Goal: Task Accomplishment & Management: Manage account settings

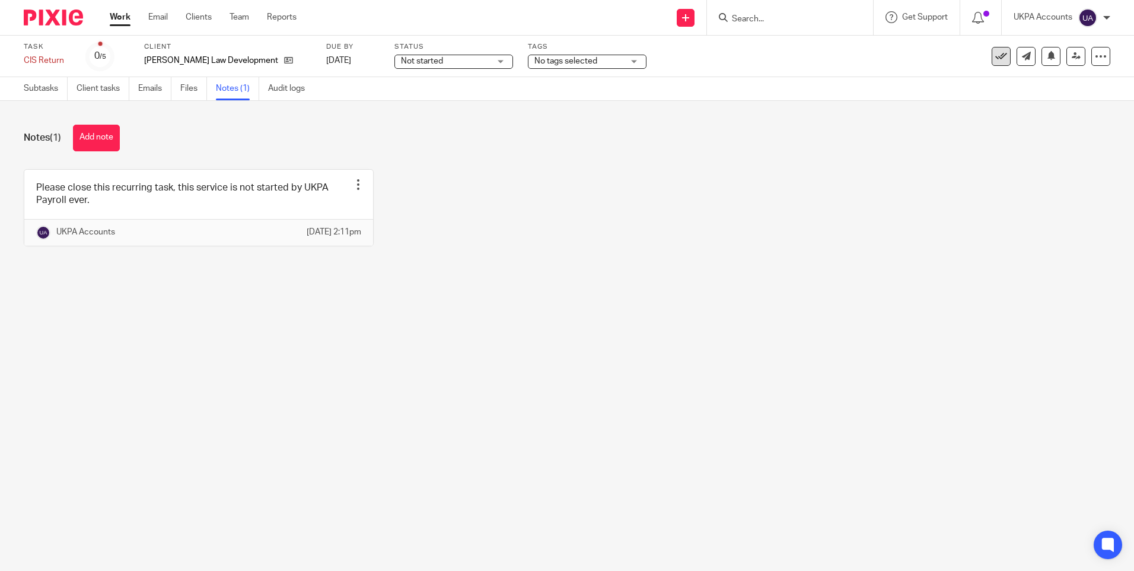
click at [995, 57] on icon at bounding box center [1001, 56] width 12 height 12
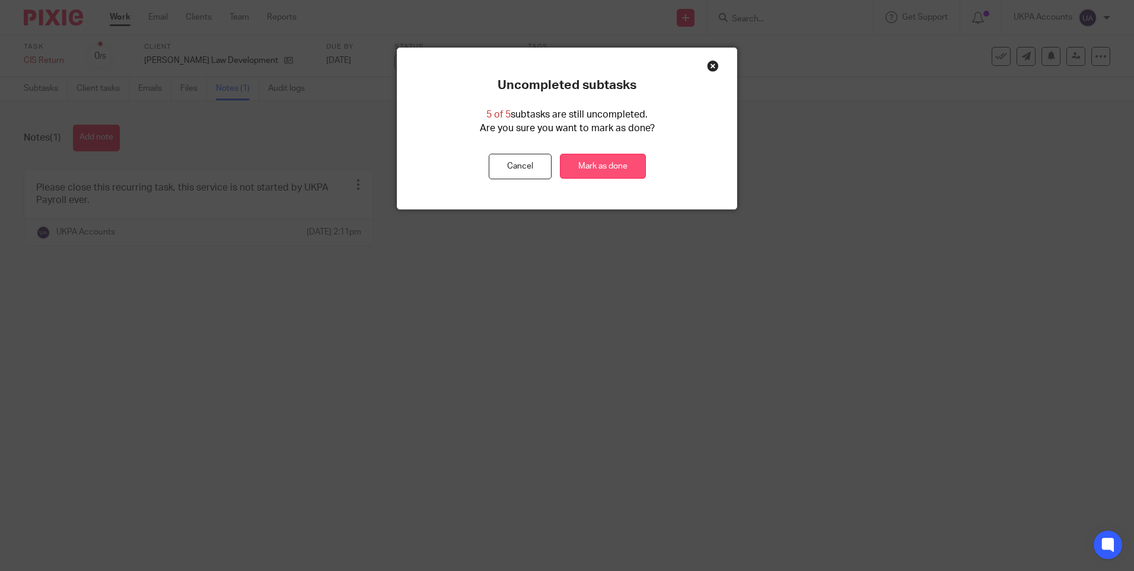
click at [610, 161] on link "Mark as done" at bounding box center [603, 167] width 86 height 26
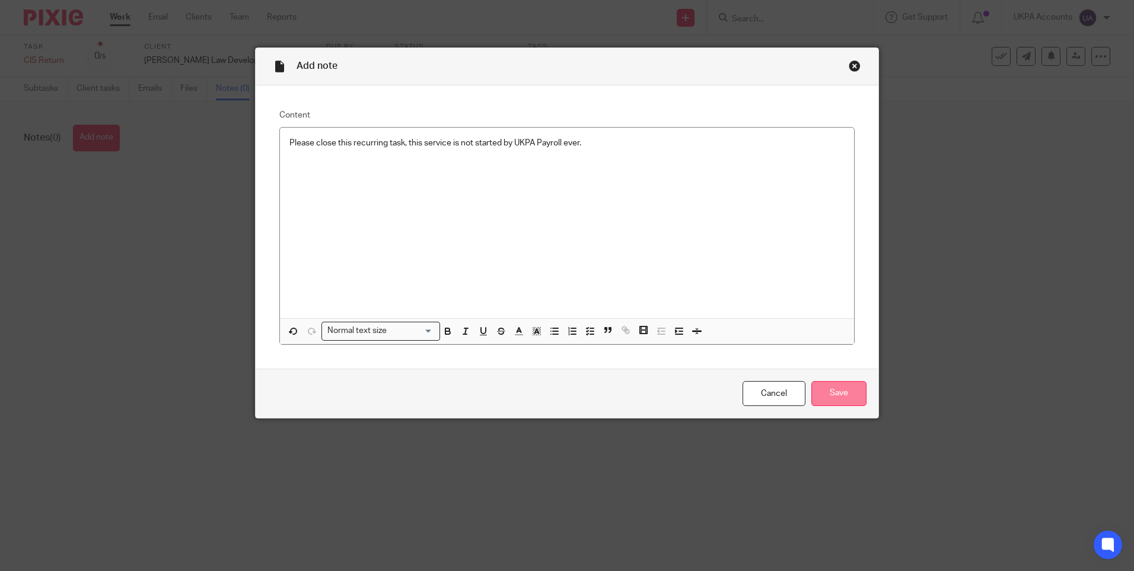
click at [821, 386] on input "Save" at bounding box center [839, 394] width 55 height 26
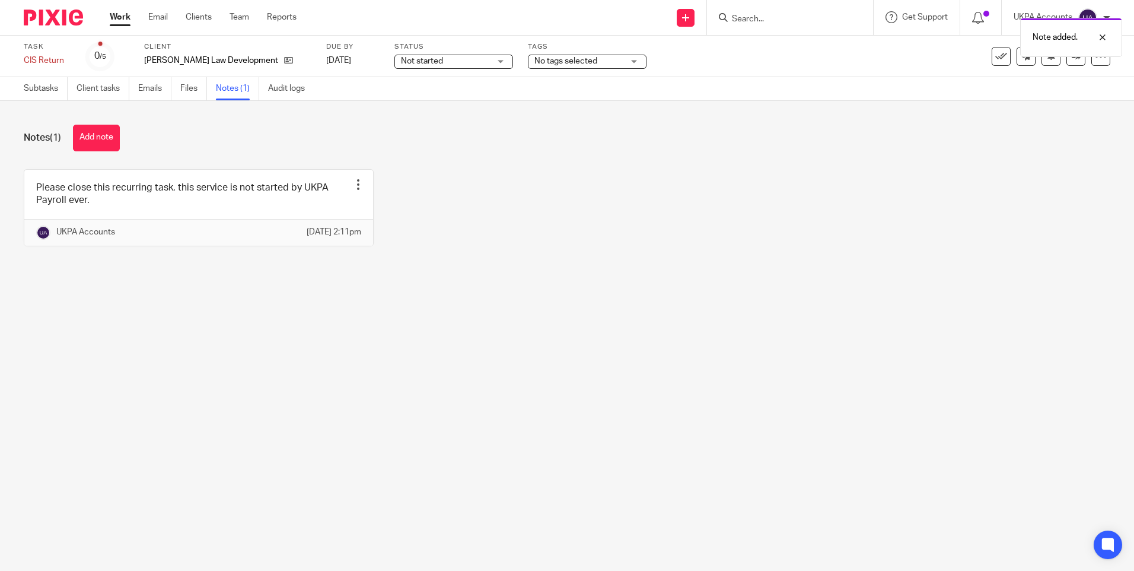
click at [995, 61] on icon at bounding box center [1001, 56] width 12 height 12
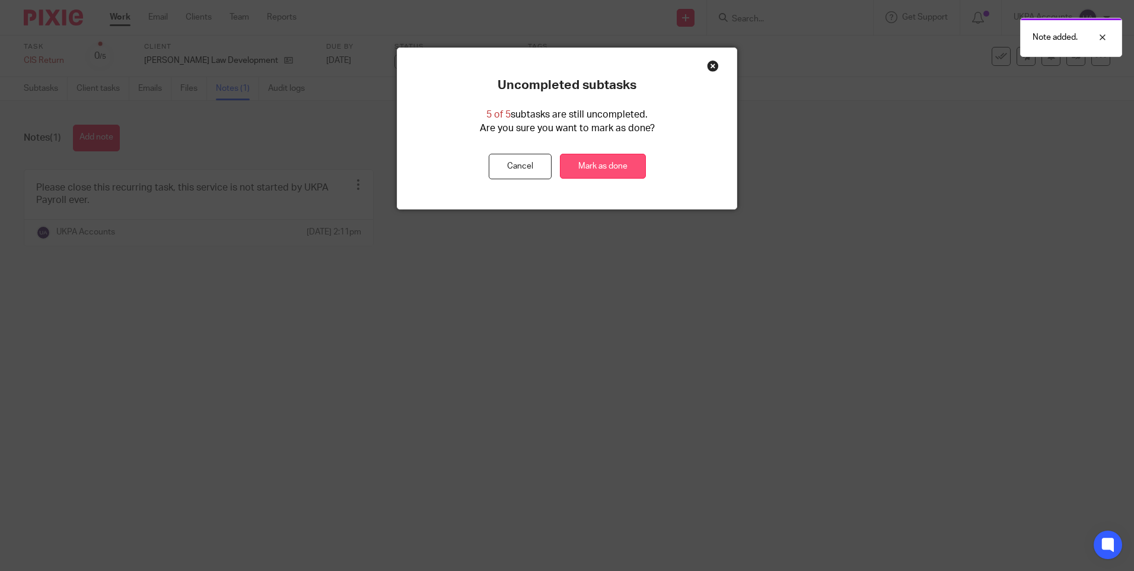
click at [612, 160] on link "Mark as done" at bounding box center [603, 167] width 86 height 26
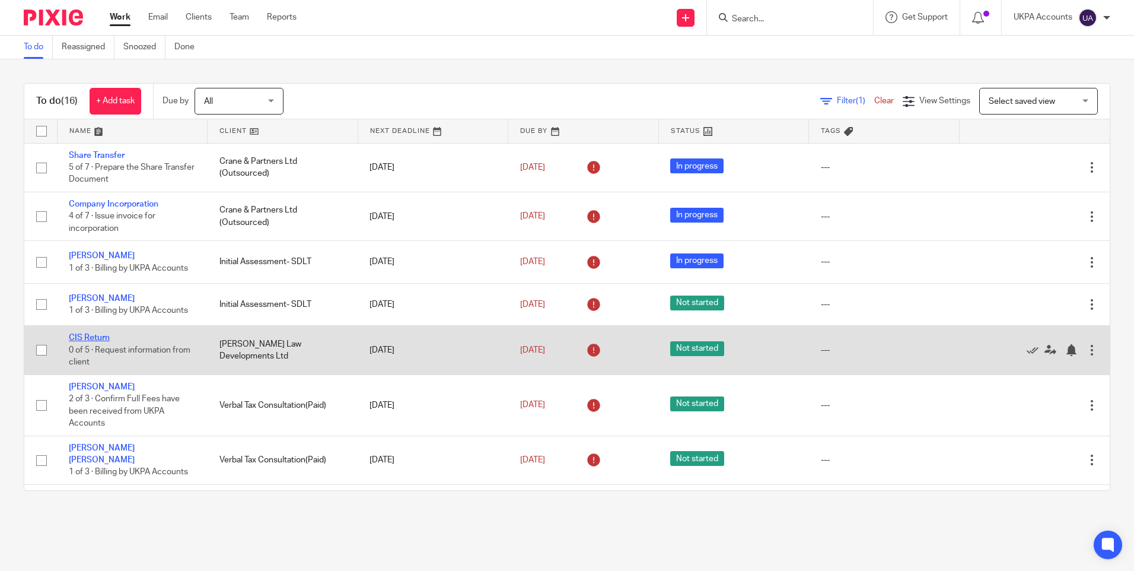
click at [87, 338] on link "CIS Return" at bounding box center [89, 337] width 41 height 8
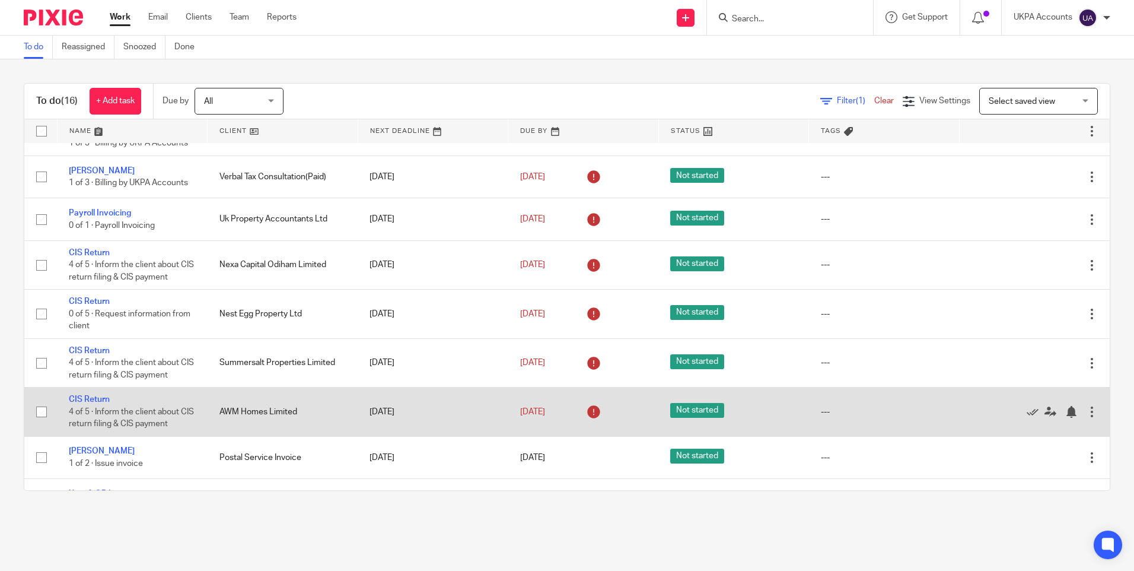
scroll to position [283, 0]
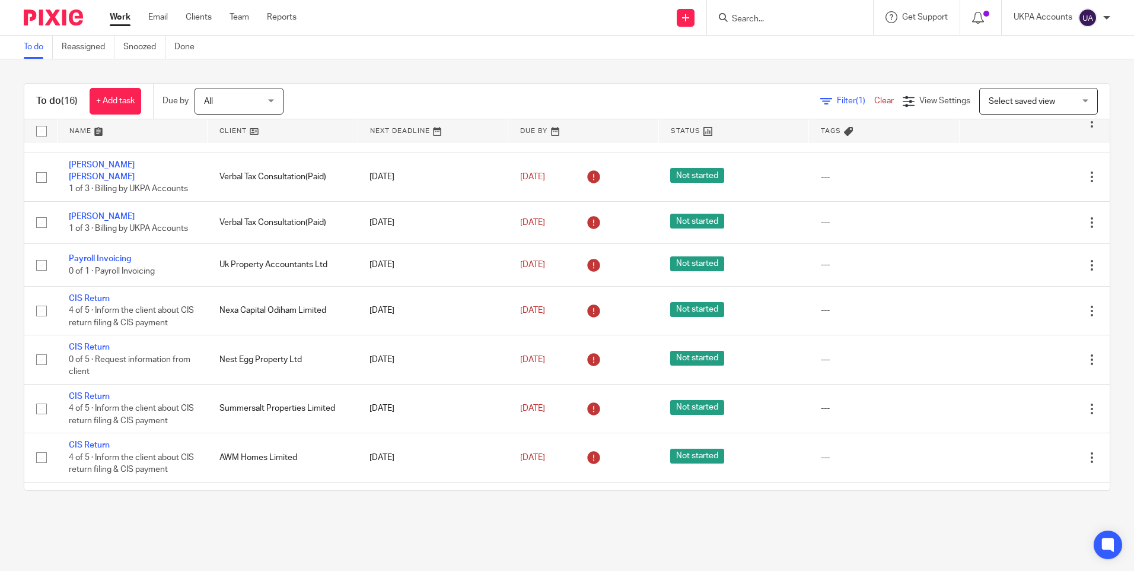
click at [34, 46] on link "To do" at bounding box center [38, 47] width 29 height 23
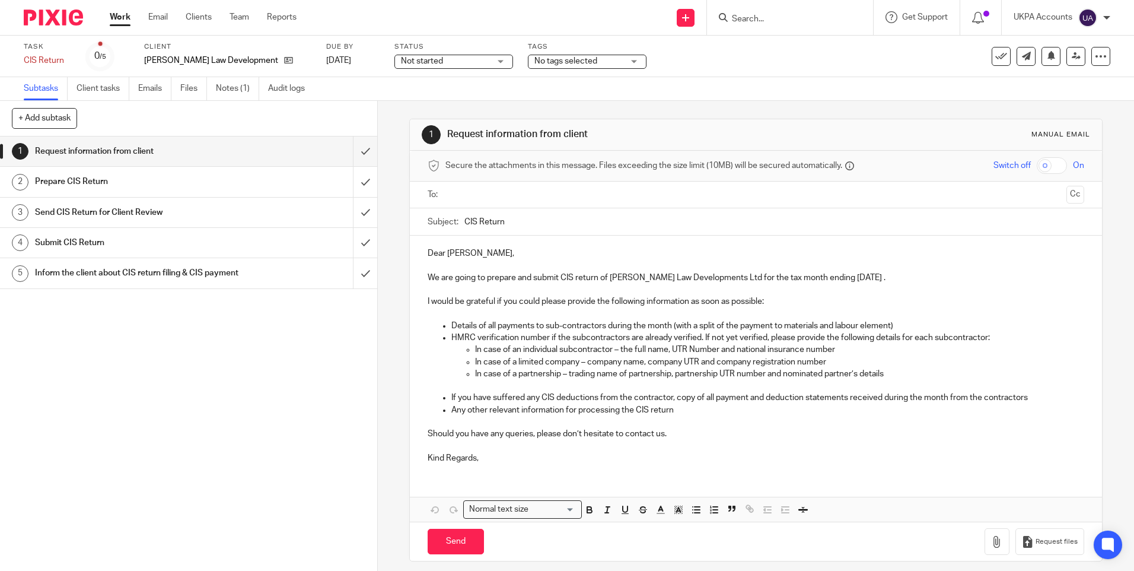
click at [234, 429] on div "1 Request information from client 2 Prepare CIS Return 3 Send CIS Return for Cl…" at bounding box center [188, 353] width 377 height 434
click at [241, 90] on link "Notes (1)" at bounding box center [237, 88] width 43 height 23
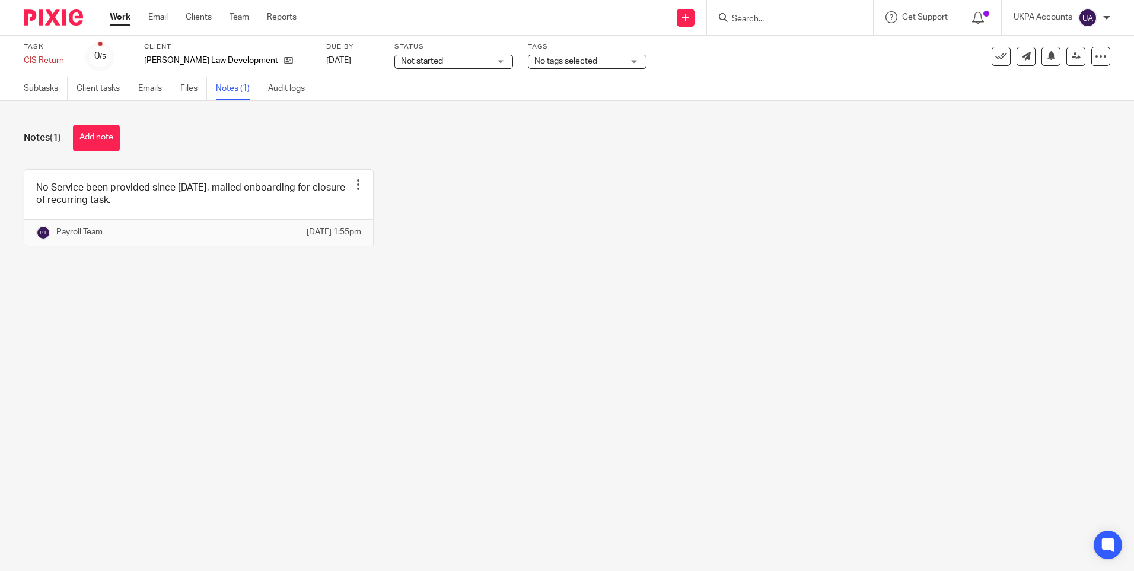
click at [726, 303] on main "Task CIS Return Save CIS Return 0 /5 Client Clarke Law Developments Ltd Due by …" at bounding box center [567, 285] width 1134 height 571
click at [447, 334] on main "Task CIS Return Save CIS Return 0 /5 Client Clarke Law Developments Ltd Due by …" at bounding box center [567, 285] width 1134 height 571
drag, startPoint x: 662, startPoint y: 280, endPoint x: 662, endPoint y: 272, distance: 8.3
click at [662, 280] on div "Notes (1) Add note No Service been provided since may 2024, mailed onboarding f…" at bounding box center [567, 194] width 1134 height 187
click at [495, 217] on div "No Service been provided since may 2024, mailed onboarding for closure of recur…" at bounding box center [557, 216] width 1105 height 95
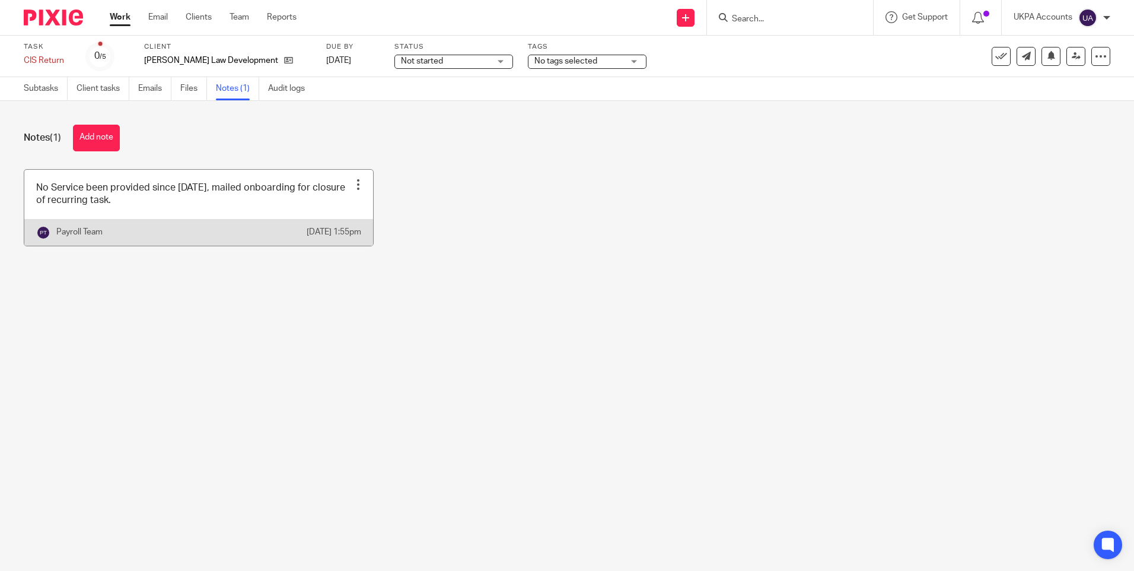
click at [352, 185] on div at bounding box center [358, 185] width 12 height 12
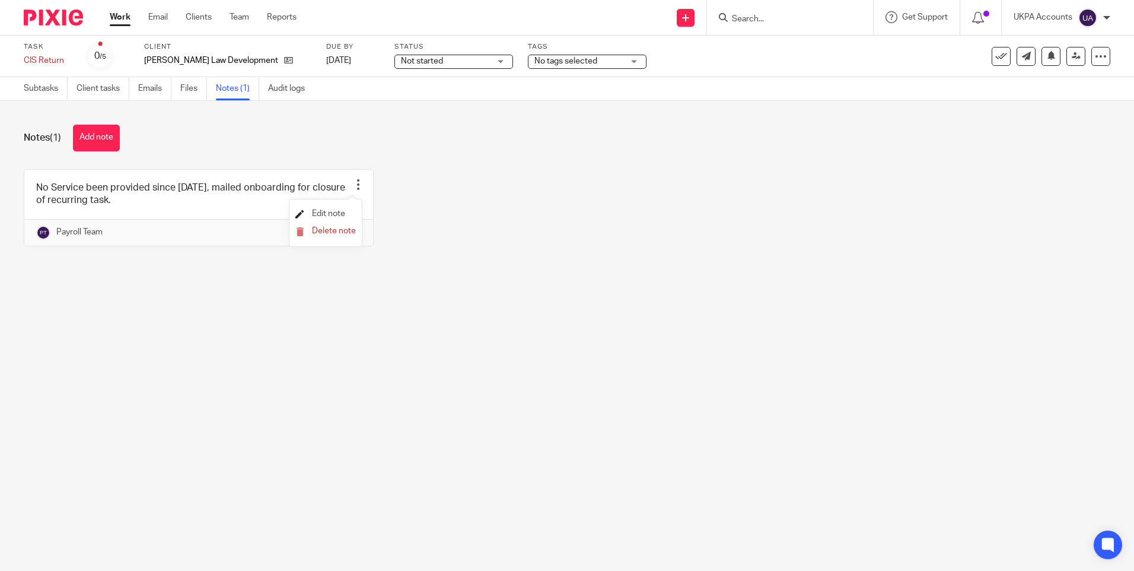
click at [328, 217] on span "Edit note" at bounding box center [328, 213] width 33 height 8
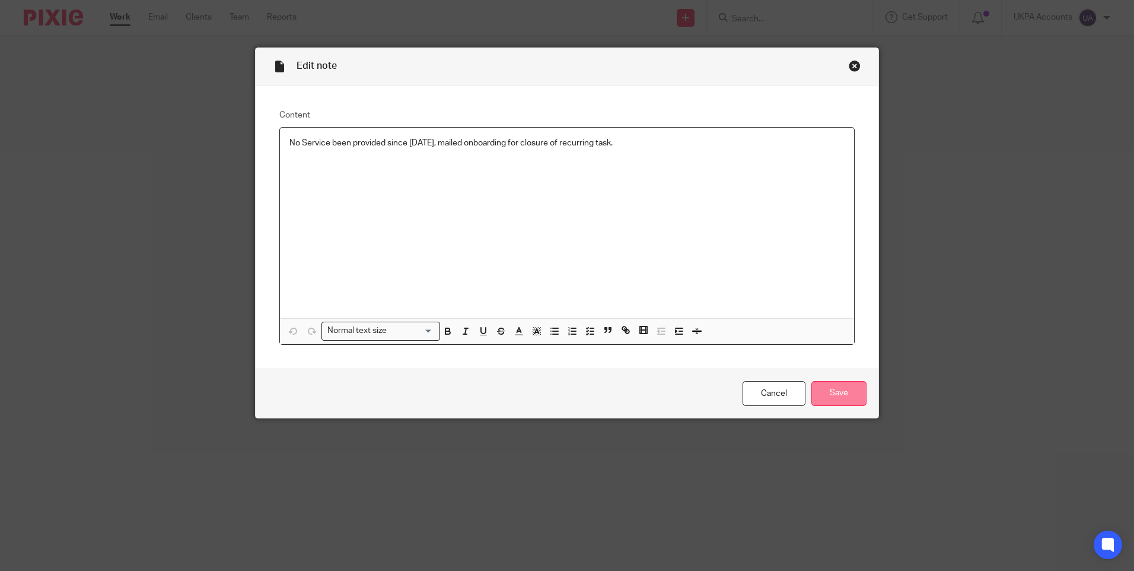
click at [848, 391] on input "Save" at bounding box center [839, 394] width 55 height 26
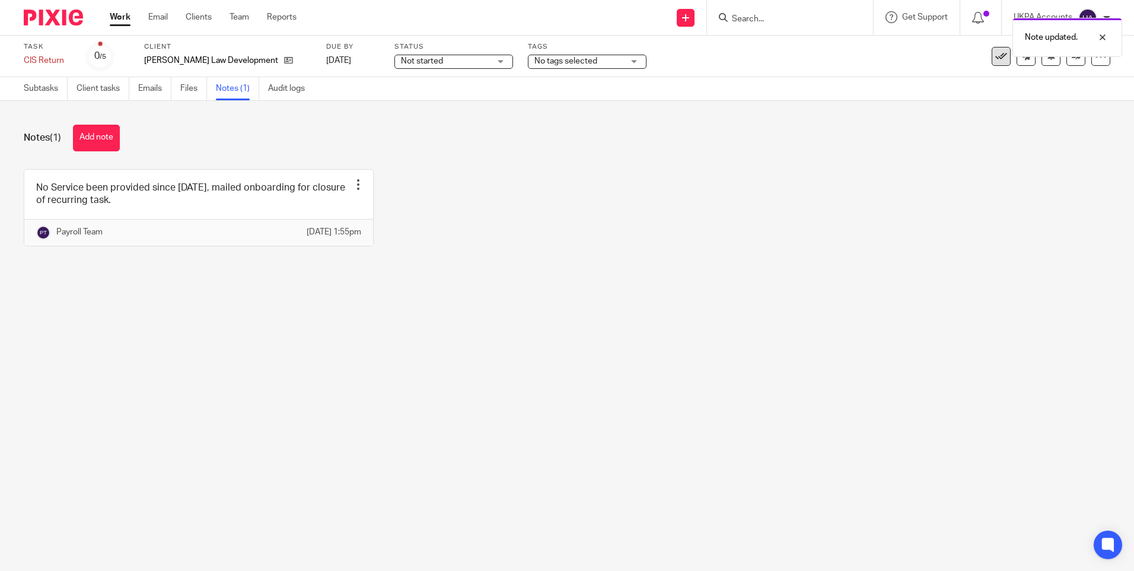
click at [995, 58] on icon at bounding box center [1001, 56] width 12 height 12
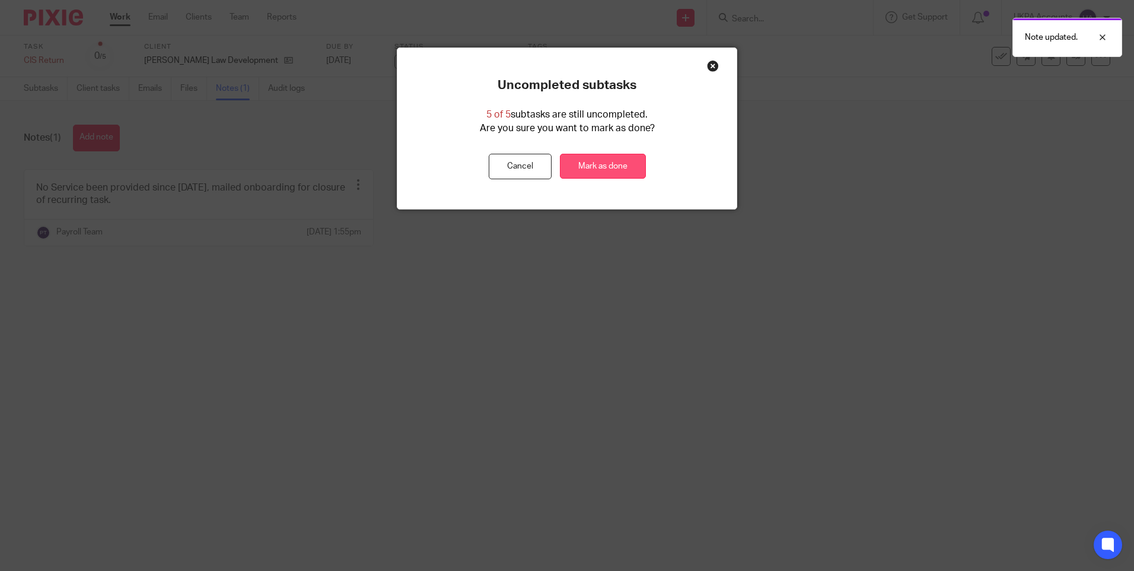
click at [600, 164] on link "Mark as done" at bounding box center [603, 167] width 86 height 26
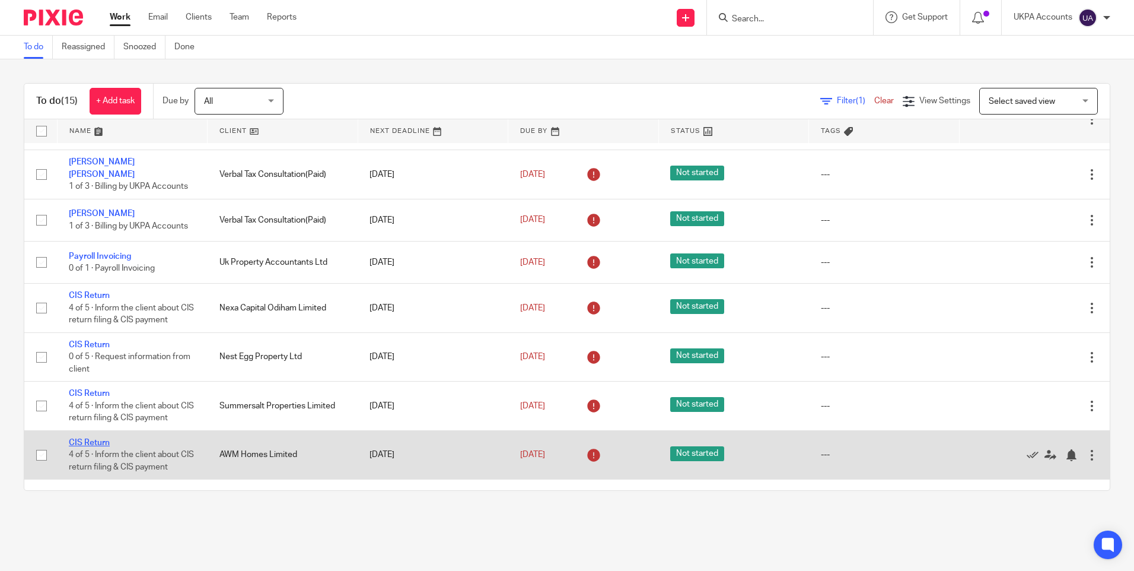
scroll to position [237, 0]
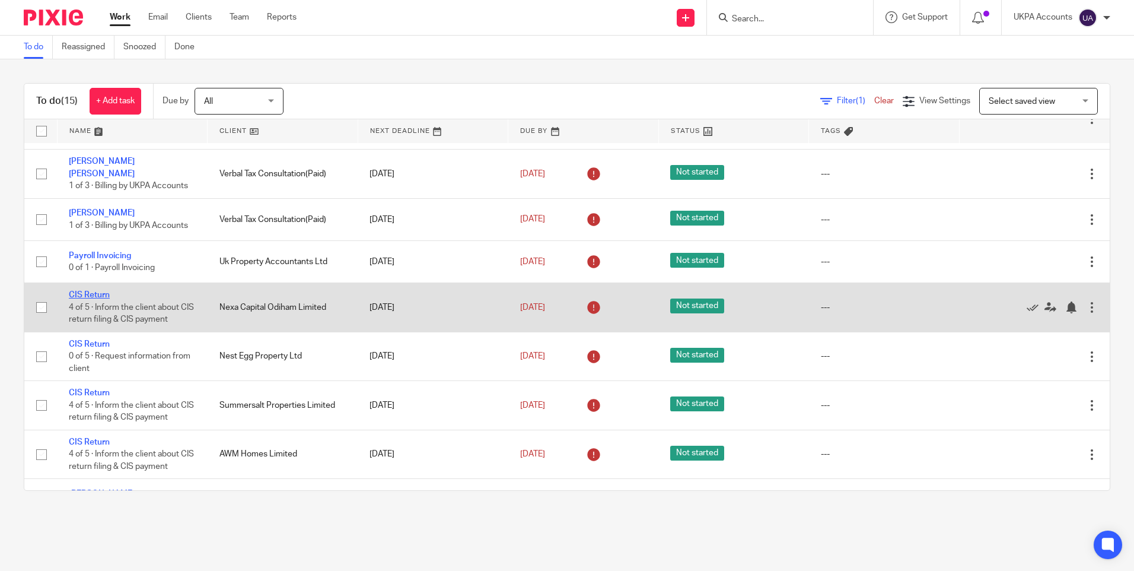
click at [99, 291] on link "CIS Return" at bounding box center [89, 295] width 41 height 8
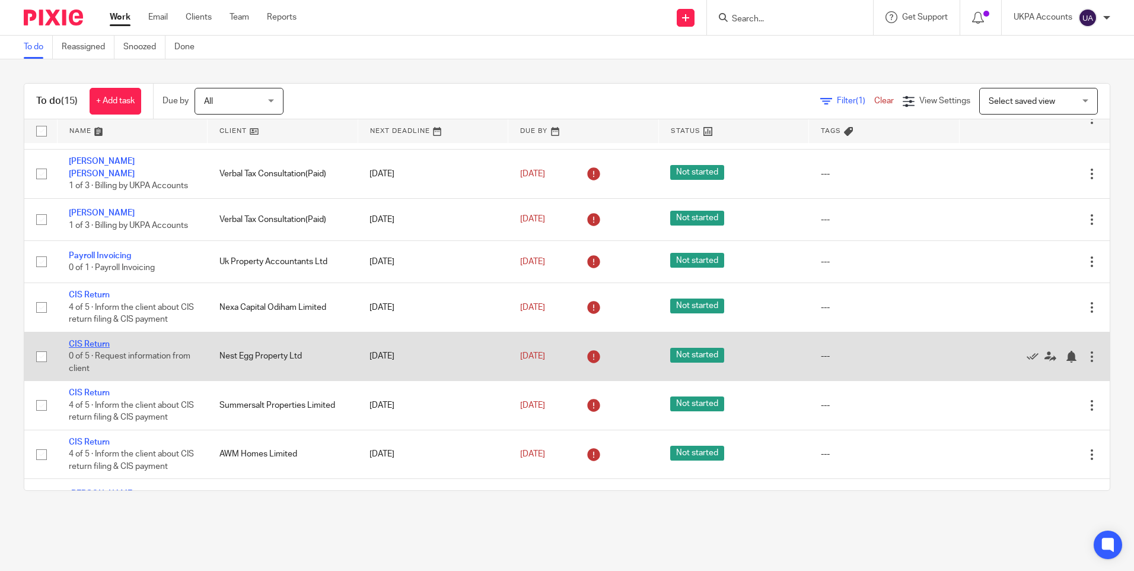
click at [85, 340] on link "CIS Return" at bounding box center [89, 344] width 41 height 8
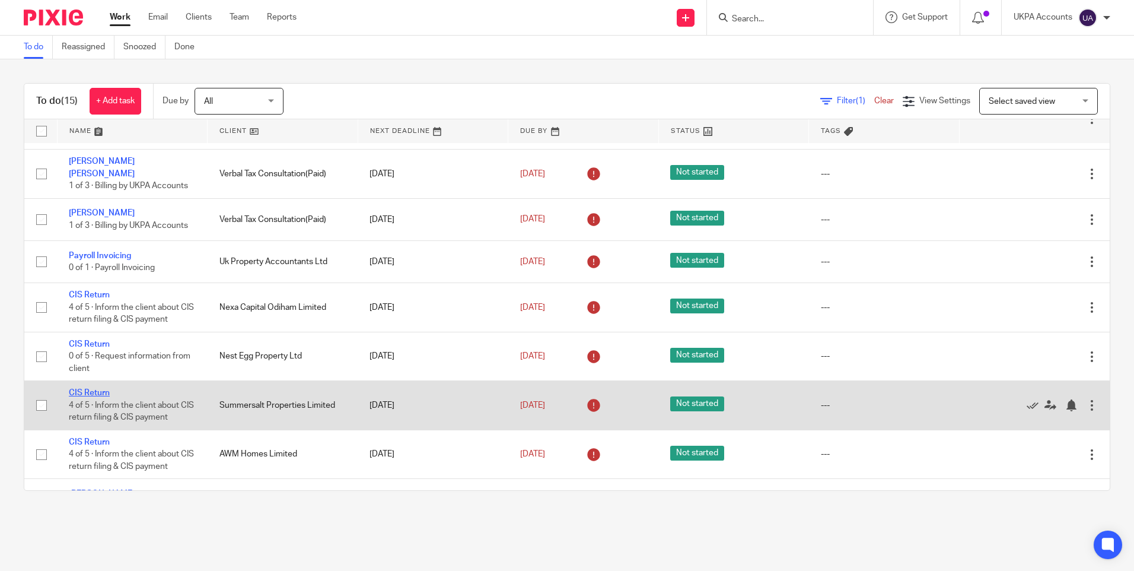
click at [92, 389] on link "CIS Return" at bounding box center [89, 393] width 41 height 8
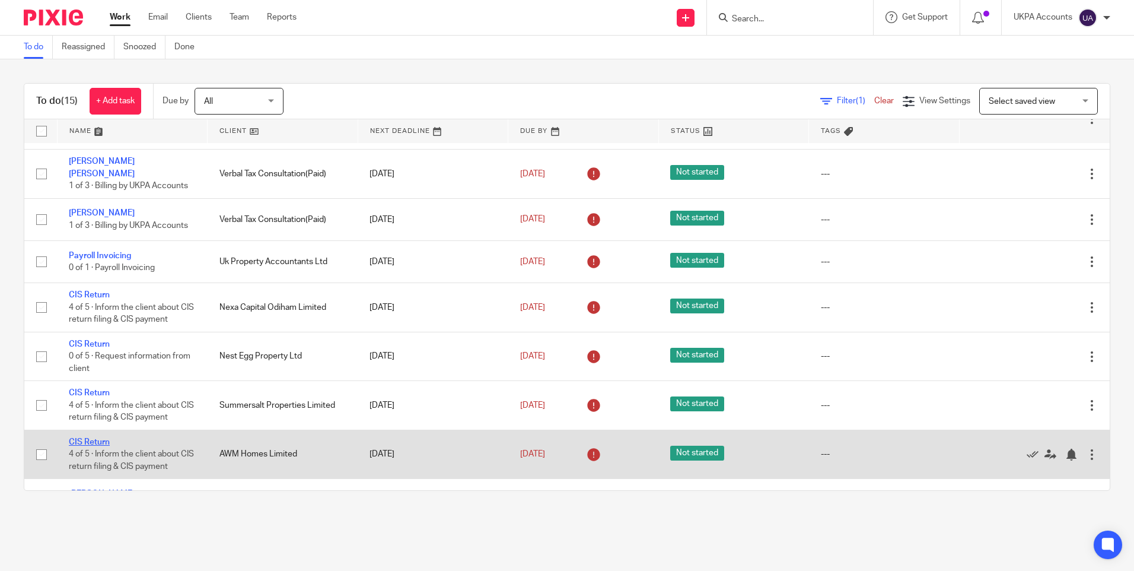
click at [94, 438] on link "CIS Return" at bounding box center [89, 442] width 41 height 8
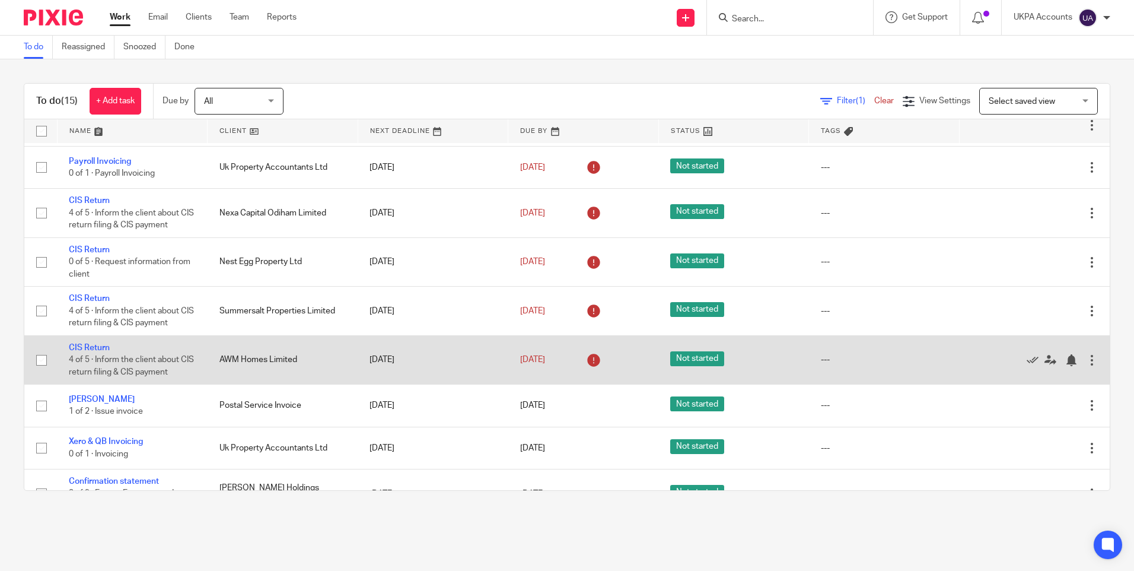
scroll to position [353, 0]
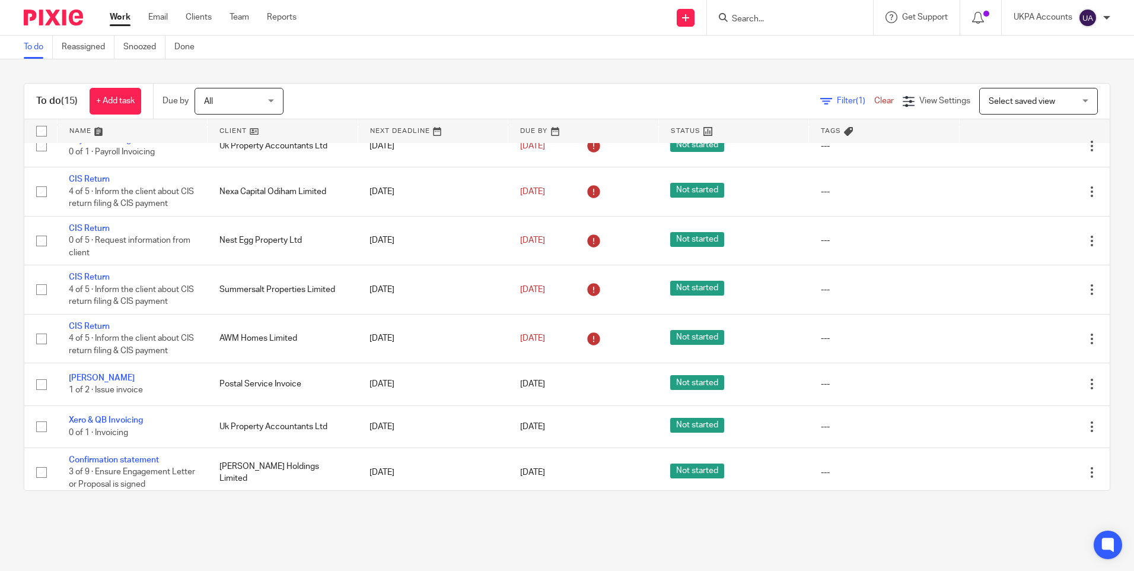
click at [42, 49] on link "To do" at bounding box center [38, 47] width 29 height 23
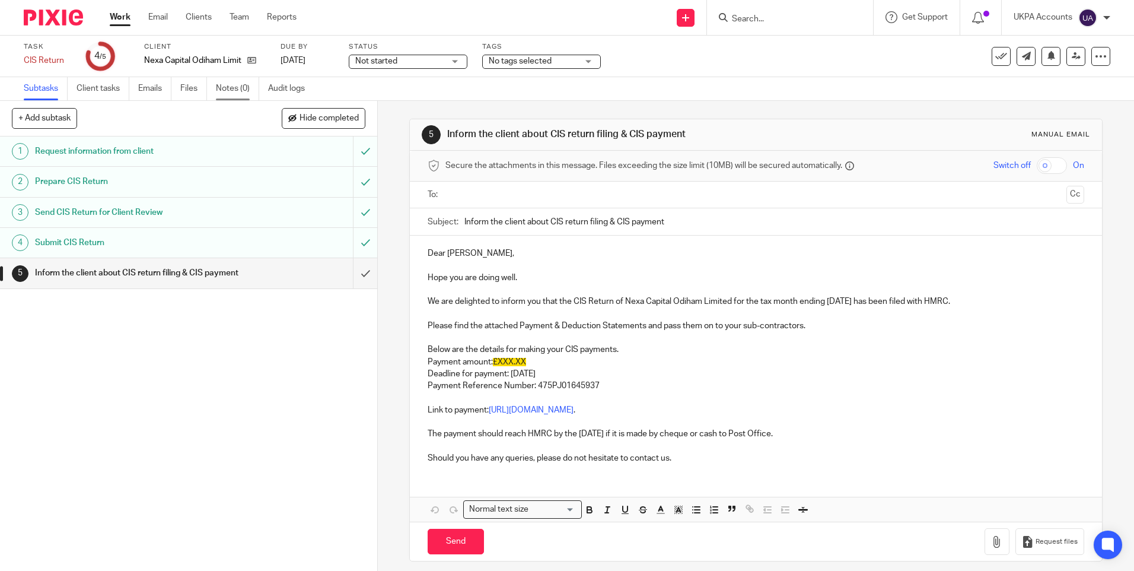
click at [229, 88] on link "Notes (0)" at bounding box center [237, 88] width 43 height 23
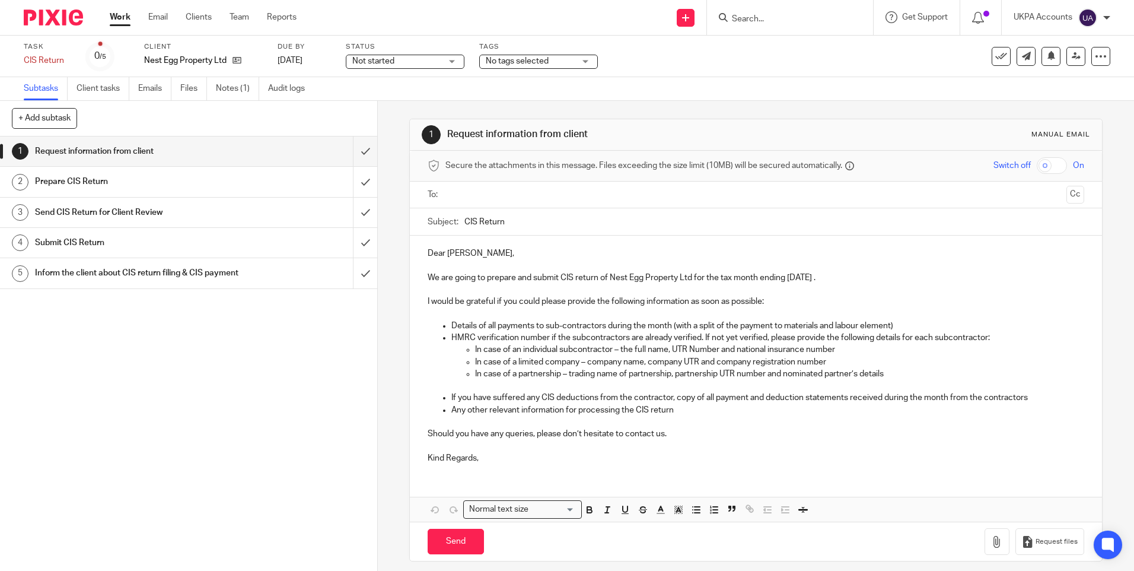
click at [279, 395] on div "1 Request information from client 2 Prepare CIS Return 3 Send CIS Return for Cl…" at bounding box center [188, 353] width 377 height 434
click at [240, 88] on link "Notes (1)" at bounding box center [237, 88] width 43 height 23
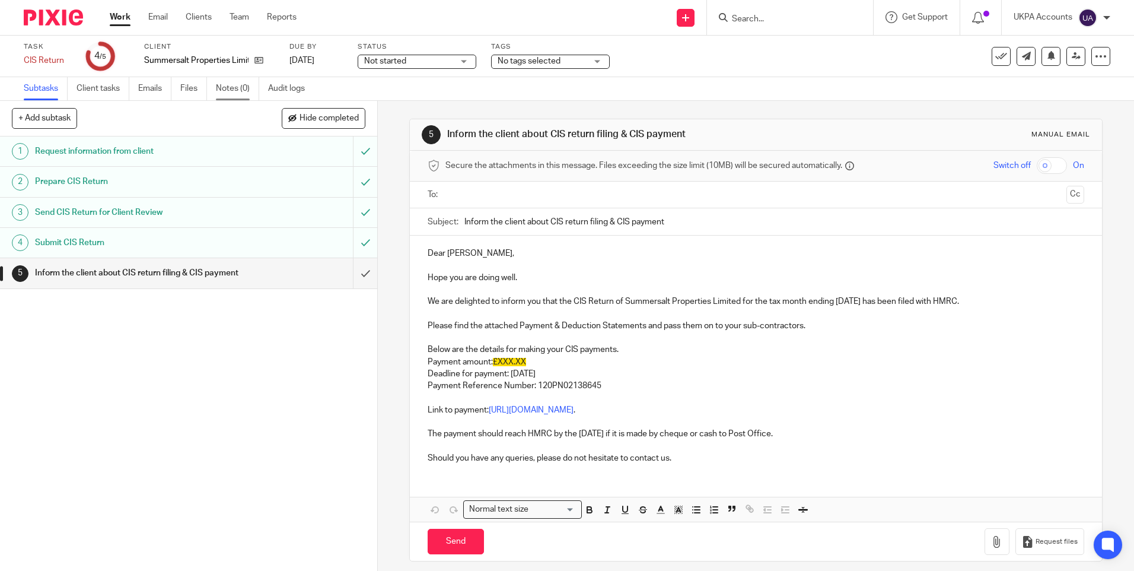
click at [243, 93] on link "Notes (0)" at bounding box center [237, 88] width 43 height 23
click at [240, 91] on link "Notes (0)" at bounding box center [237, 88] width 43 height 23
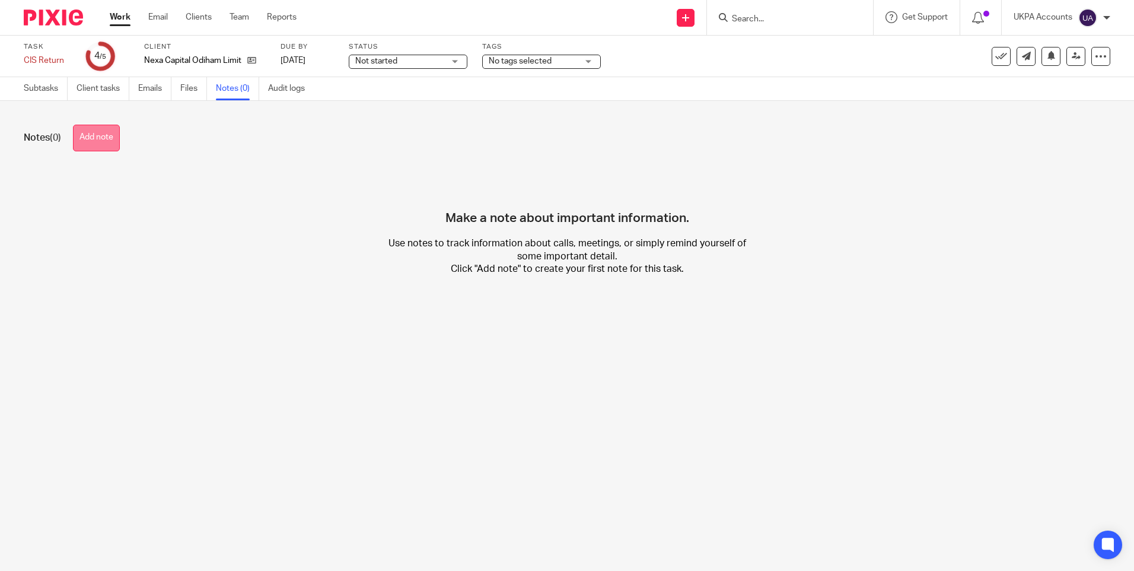
click at [97, 138] on button "Add note" at bounding box center [96, 138] width 47 height 27
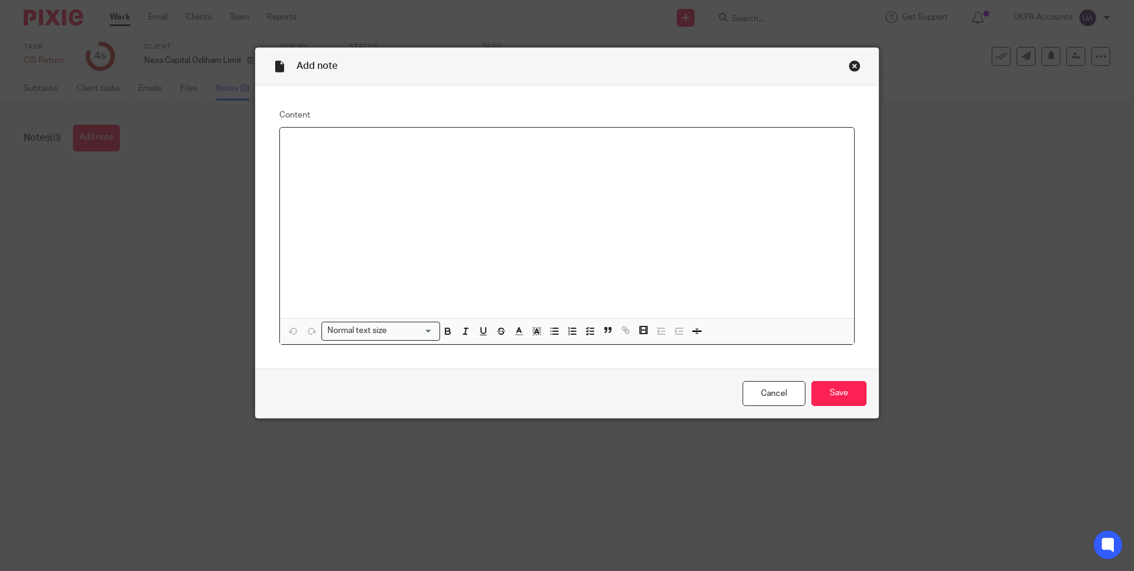
paste div
click at [820, 393] on input "Save" at bounding box center [839, 394] width 55 height 26
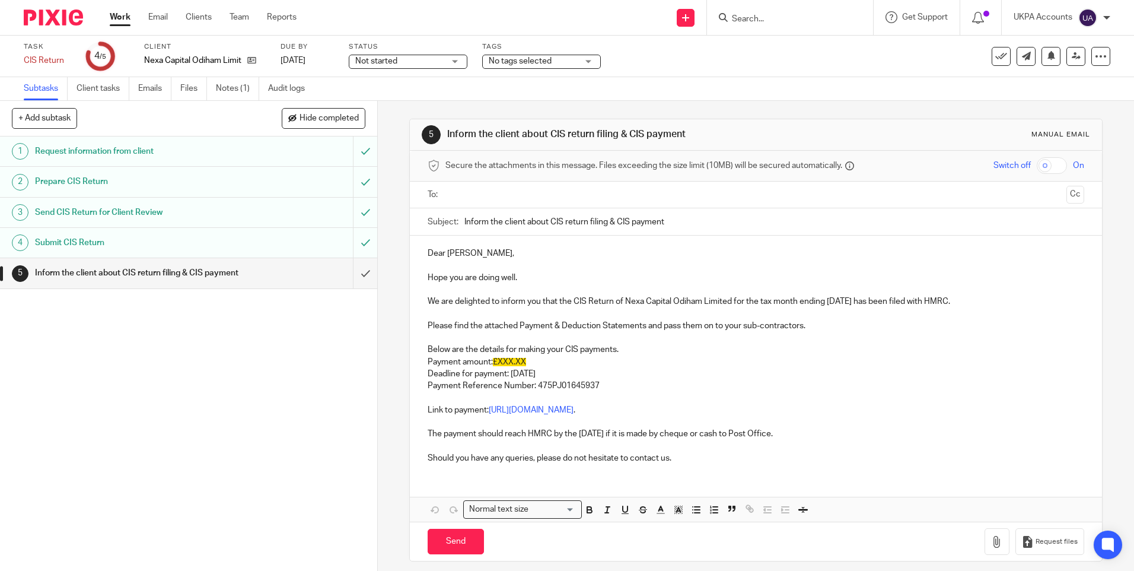
click at [295, 379] on div "1 Request information from client 2 Prepare CIS Return 3 Send CIS Return for Cl…" at bounding box center [188, 353] width 377 height 434
click at [995, 58] on icon at bounding box center [1001, 56] width 12 height 12
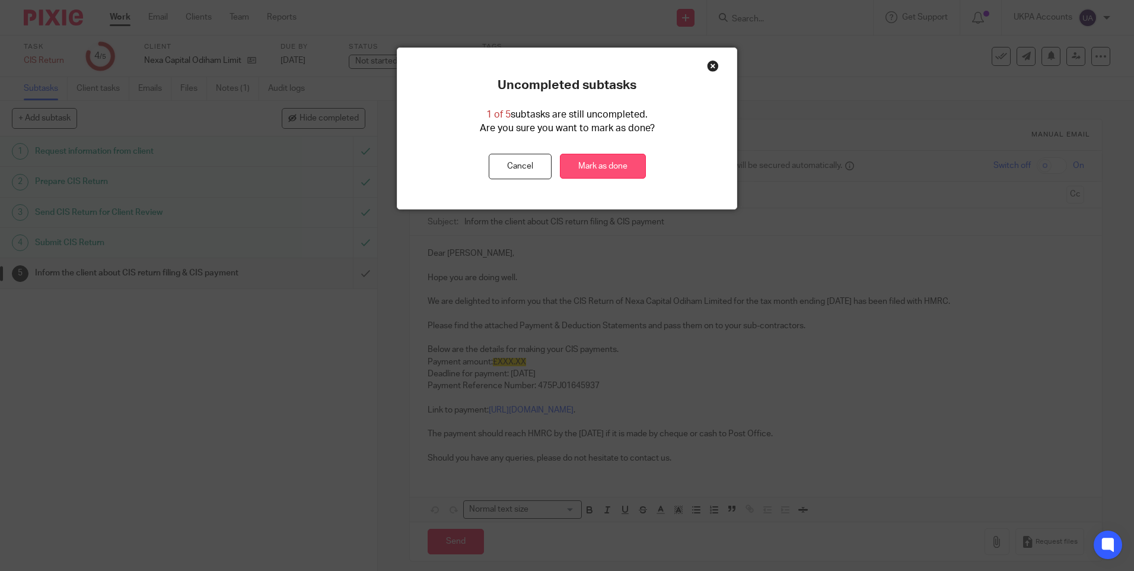
click at [620, 163] on link "Mark as done" at bounding box center [603, 167] width 86 height 26
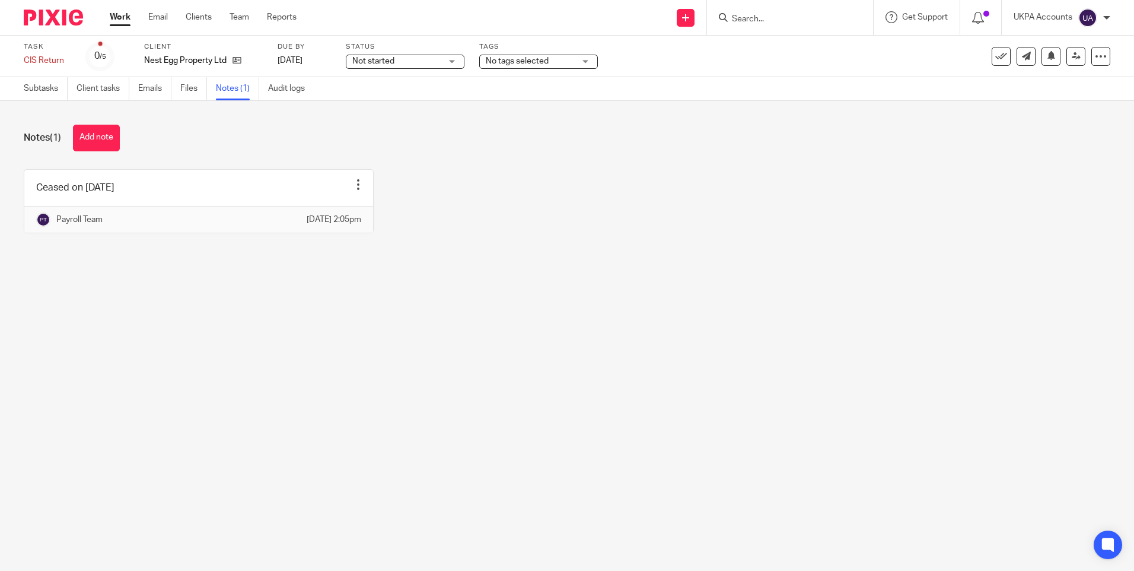
click at [558, 186] on div "Ceased on 15-11-2024 Edit note Delete note Payroll Team 20 Aug 2025 2:05pm" at bounding box center [557, 210] width 1105 height 82
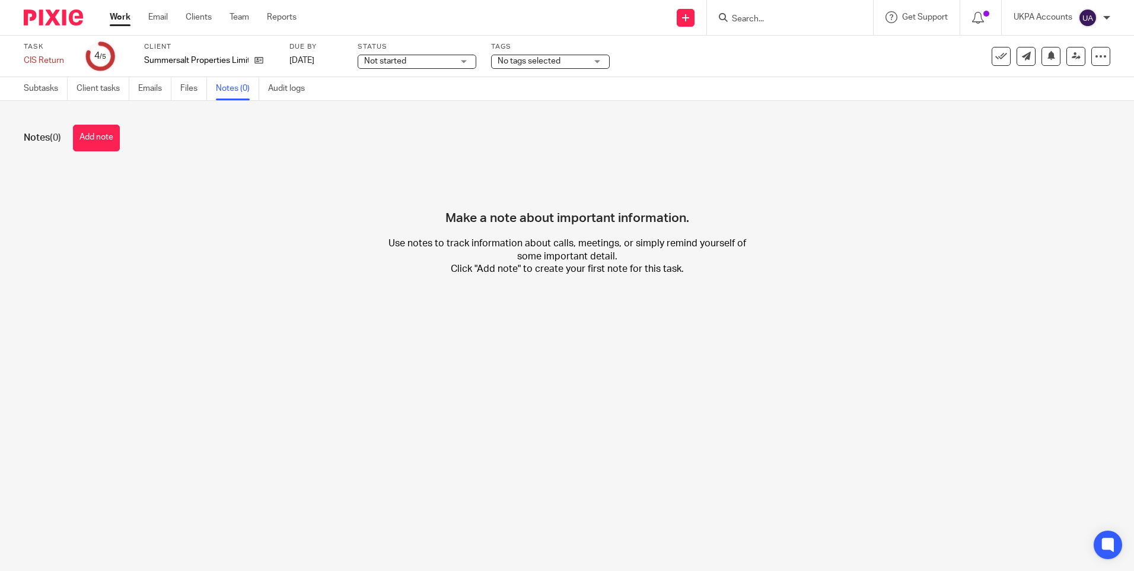
click at [365, 373] on main "Task CIS Return Save CIS Return 4 /5 Client Summersalt Properties Limited Due b…" at bounding box center [567, 285] width 1134 height 571
drag, startPoint x: 90, startPoint y: 141, endPoint x: 100, endPoint y: 143, distance: 10.4
click at [90, 141] on button "Add note" at bounding box center [96, 138] width 47 height 27
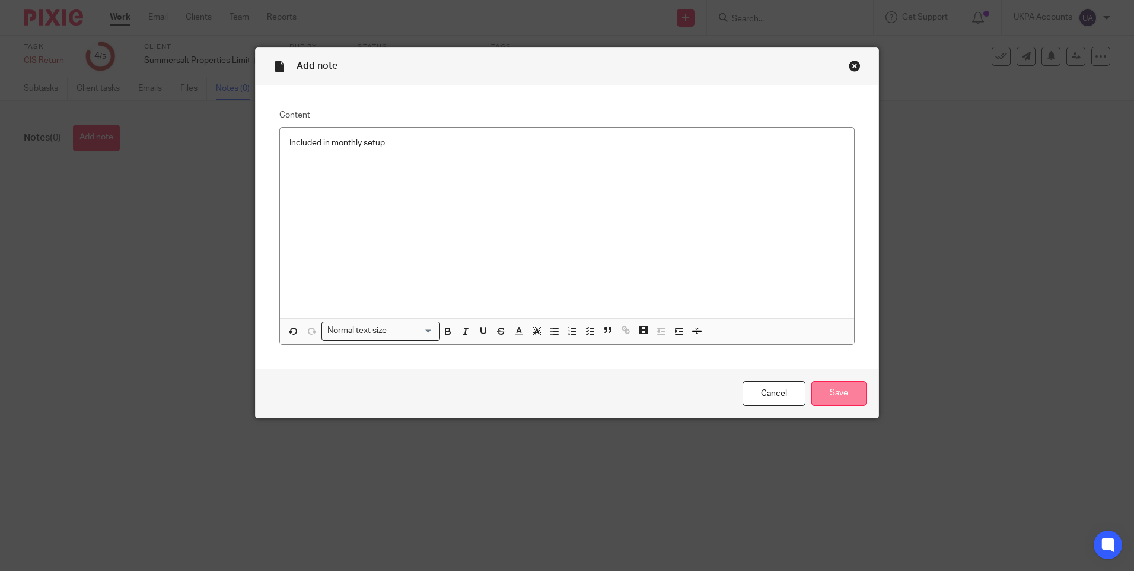
click at [844, 392] on input "Save" at bounding box center [839, 394] width 55 height 26
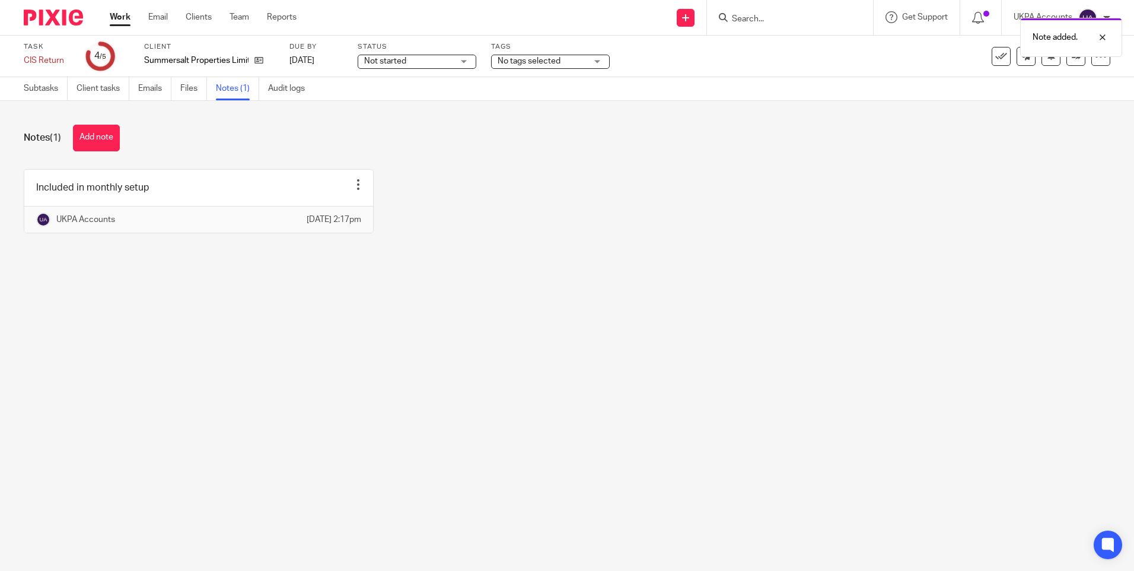
click at [994, 55] on div "Note added." at bounding box center [844, 34] width 555 height 45
click at [995, 61] on icon at bounding box center [1001, 56] width 12 height 12
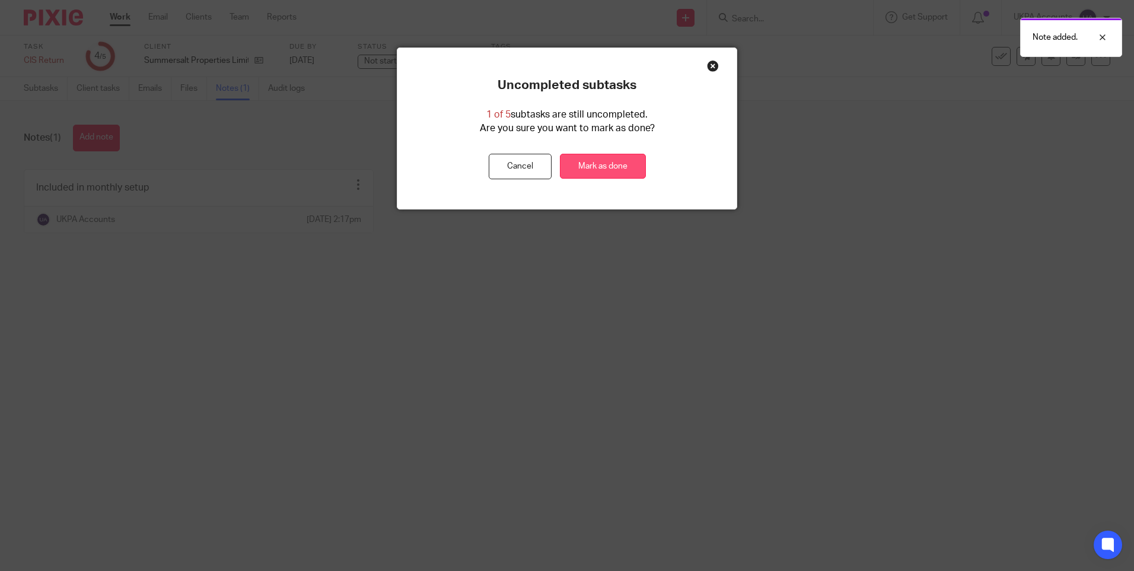
click at [577, 163] on link "Mark as done" at bounding box center [603, 167] width 86 height 26
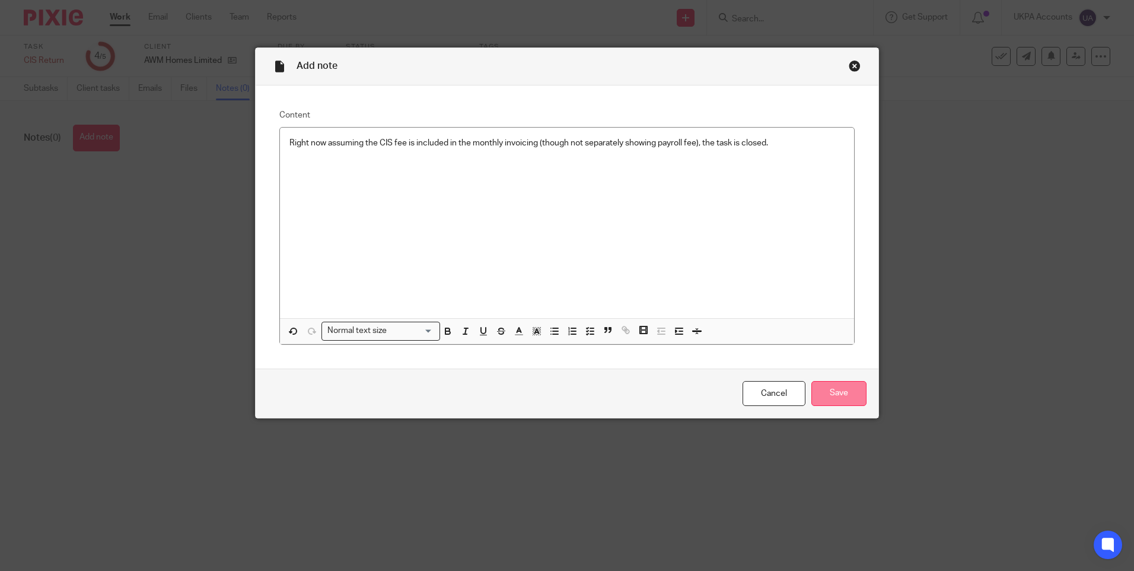
click at [835, 393] on input "Save" at bounding box center [839, 394] width 55 height 26
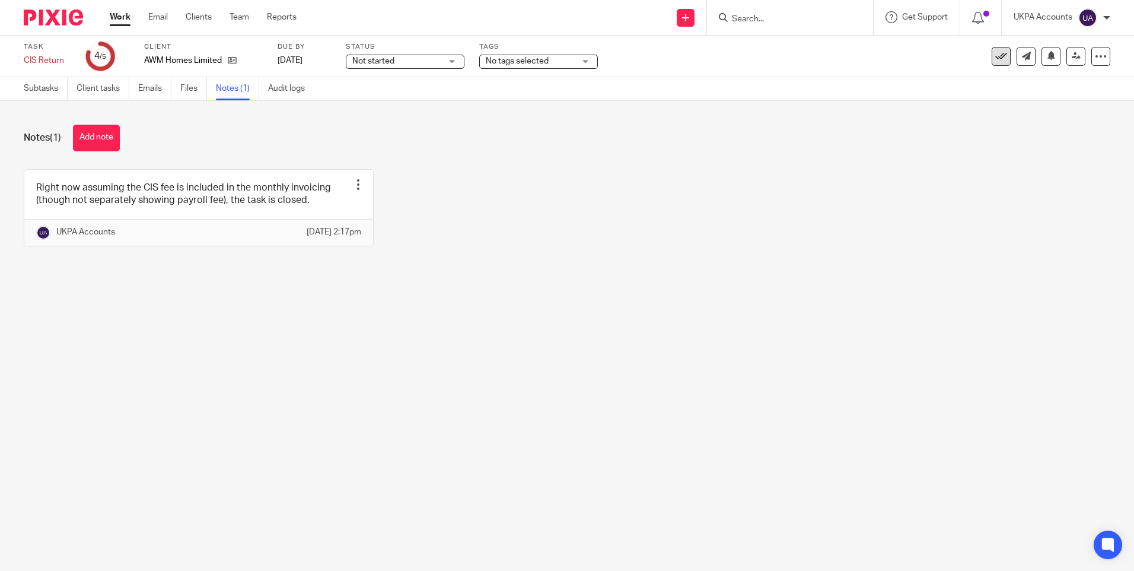
click at [997, 57] on icon at bounding box center [1001, 56] width 12 height 12
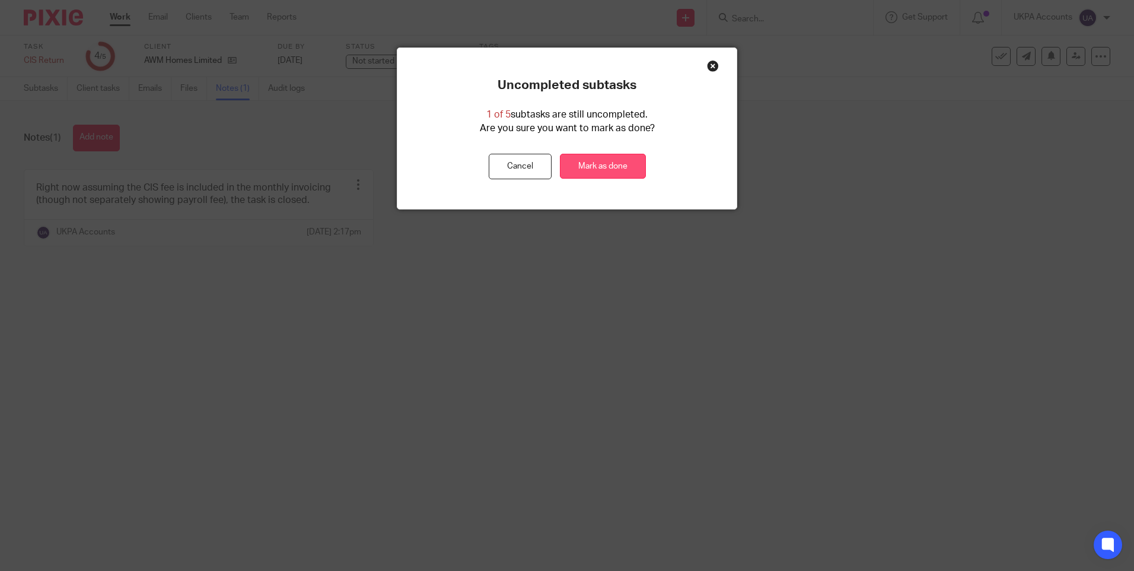
click at [621, 170] on link "Mark as done" at bounding box center [603, 167] width 86 height 26
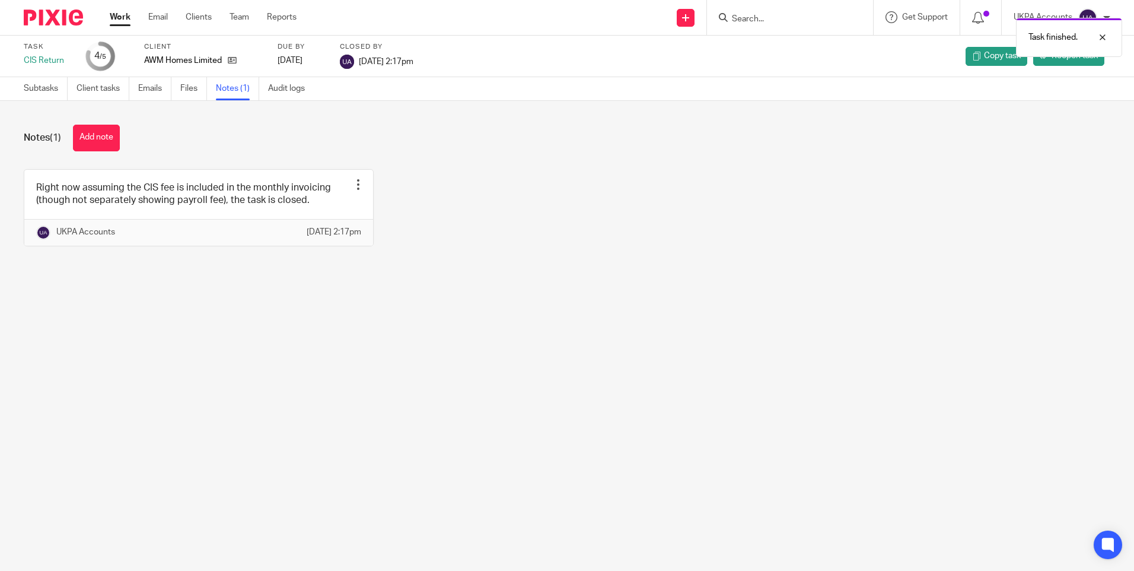
drag, startPoint x: 596, startPoint y: 198, endPoint x: 519, endPoint y: 61, distance: 156.7
click at [596, 197] on div "Right now assuming the CIS fee is included in the monthly invoicing (though not…" at bounding box center [557, 216] width 1105 height 95
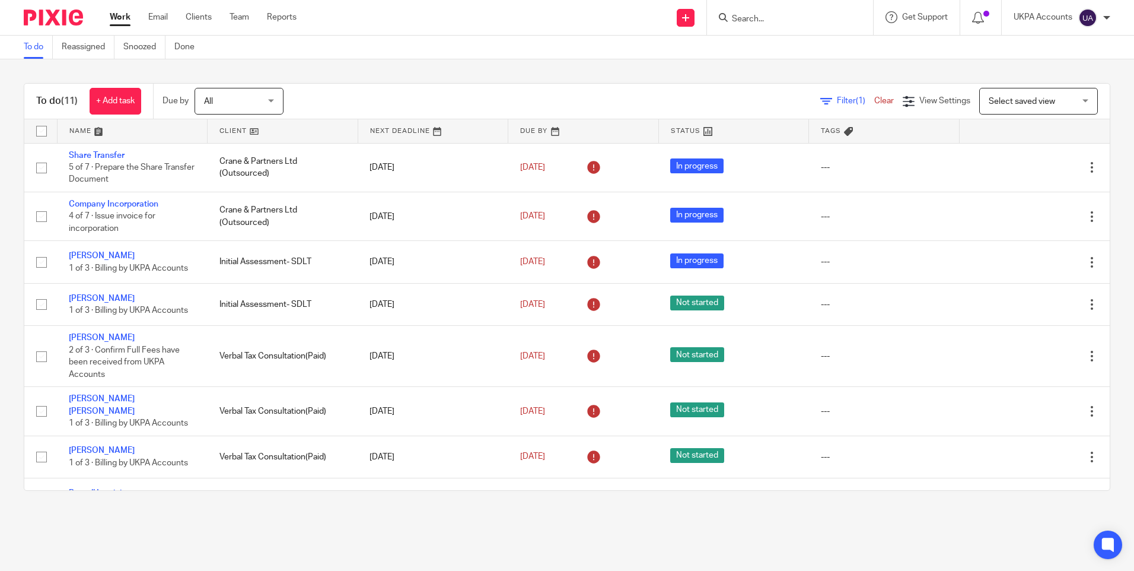
click at [43, 49] on link "To do" at bounding box center [38, 47] width 29 height 23
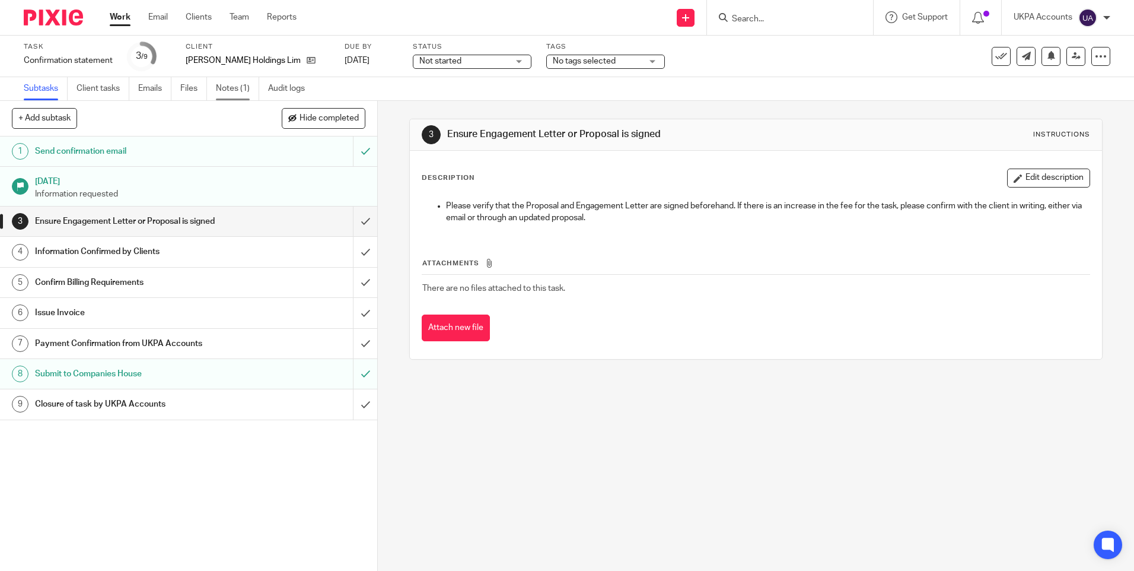
click at [245, 86] on link "Notes (1)" at bounding box center [237, 88] width 43 height 23
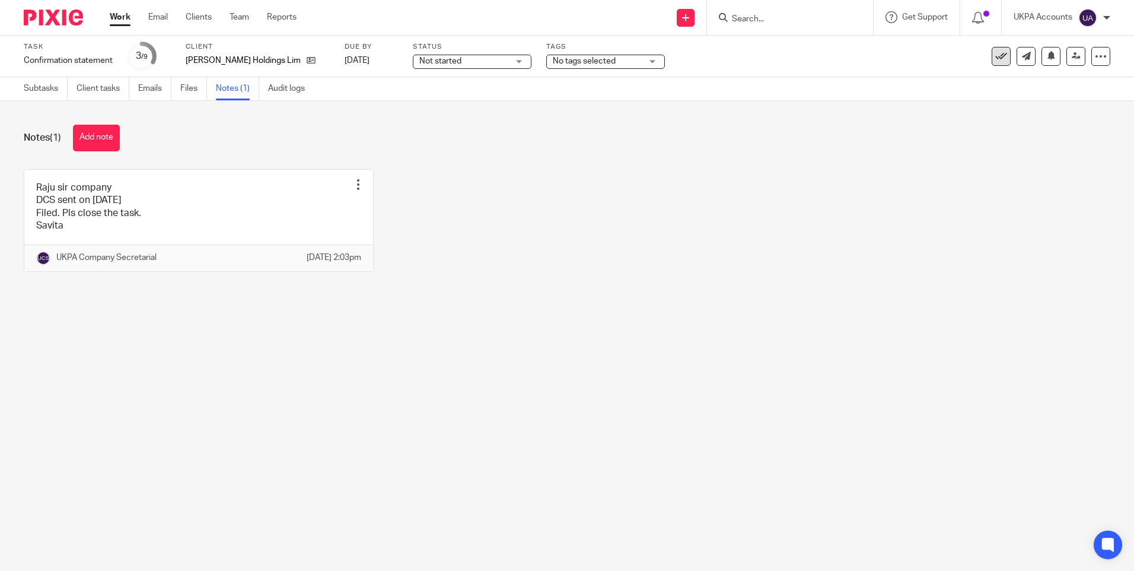
click at [996, 53] on icon at bounding box center [1001, 56] width 12 height 12
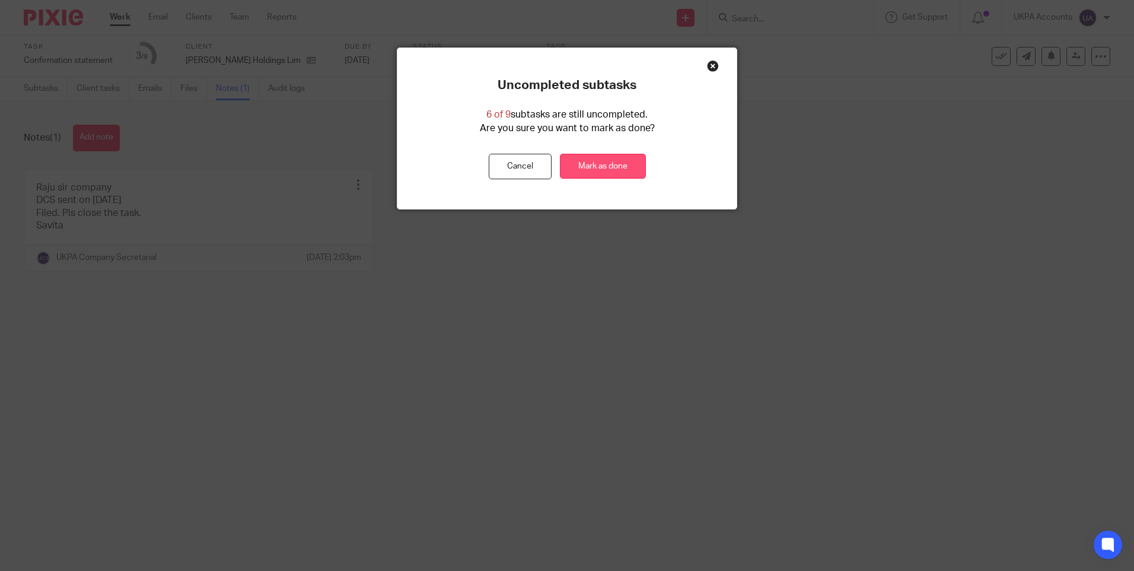
click at [614, 160] on link "Mark as done" at bounding box center [603, 167] width 86 height 26
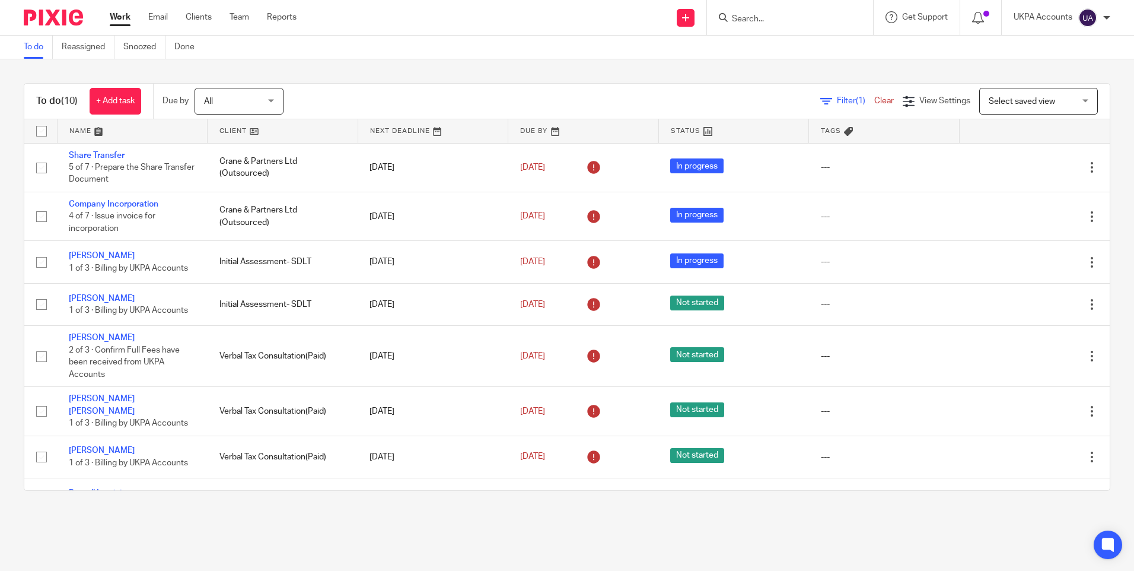
click at [781, 21] on input "Search" at bounding box center [784, 19] width 107 height 11
type input "leor re"
click at [128, 18] on link "Work" at bounding box center [120, 17] width 21 height 12
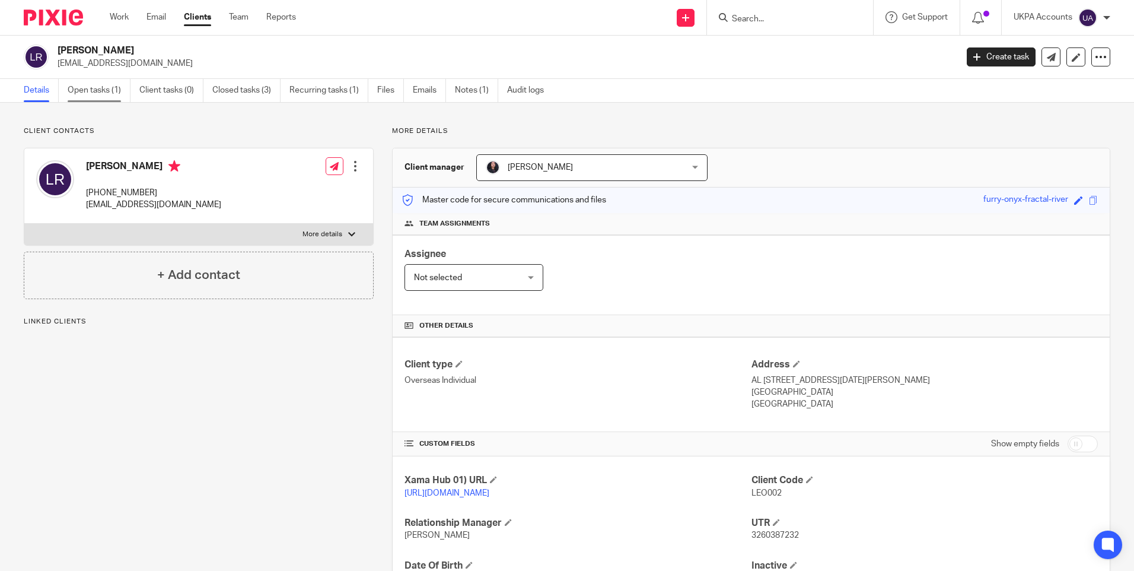
click at [78, 97] on link "Open tasks (1)" at bounding box center [99, 90] width 63 height 23
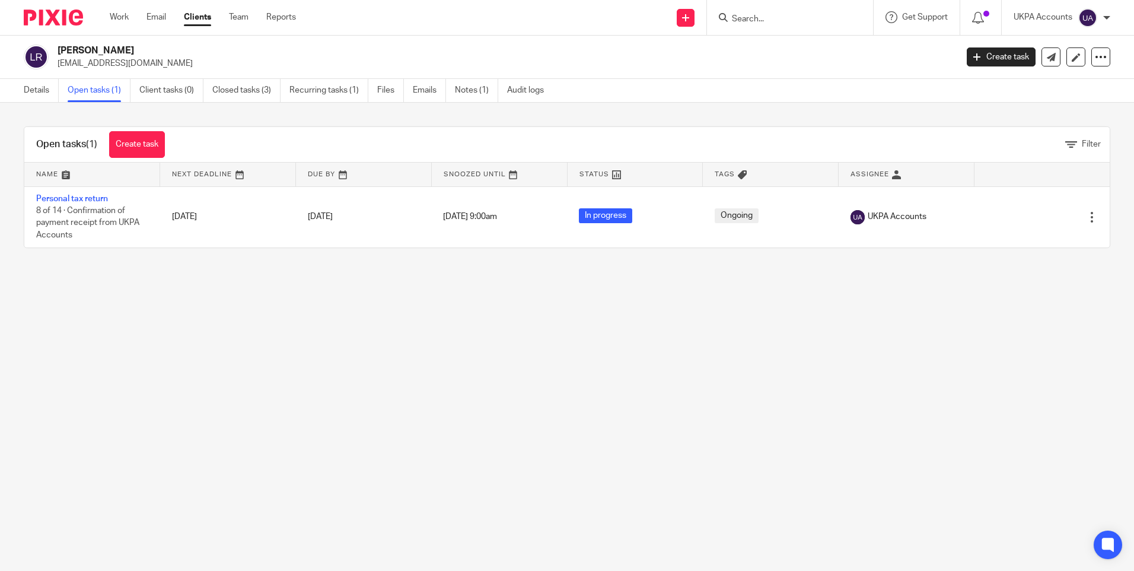
click at [86, 197] on link "Personal tax return" at bounding box center [72, 199] width 72 height 8
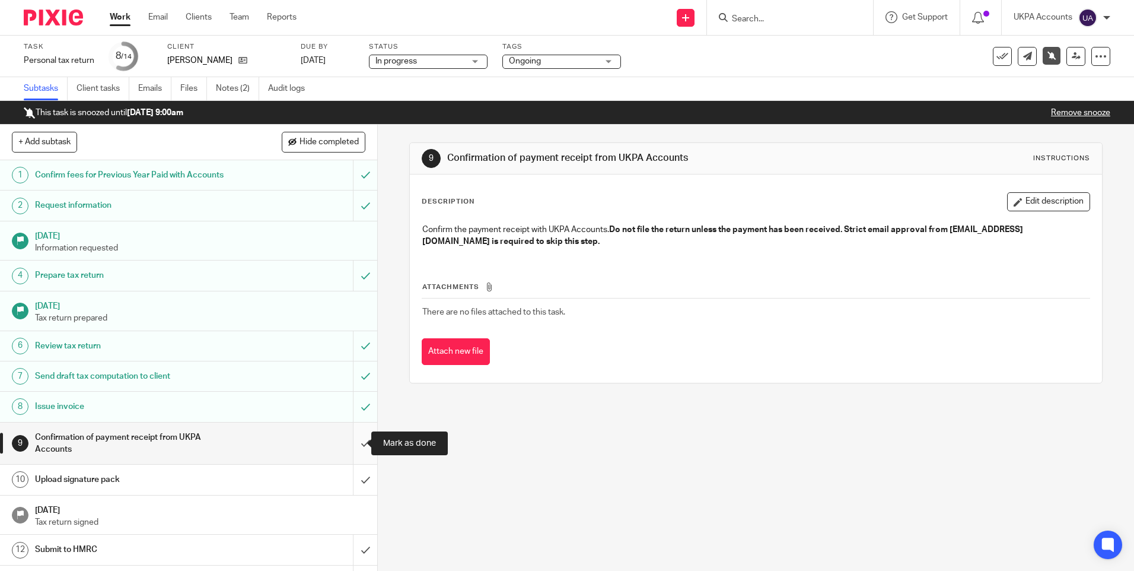
click at [353, 442] on input "submit" at bounding box center [188, 443] width 377 height 42
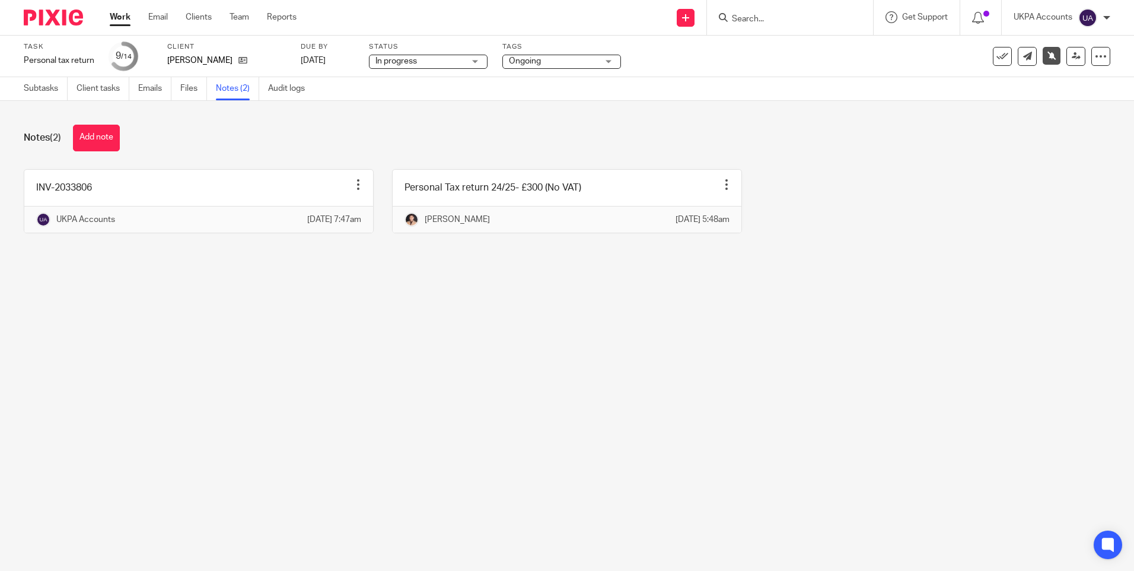
click at [110, 132] on button "Add note" at bounding box center [96, 138] width 47 height 27
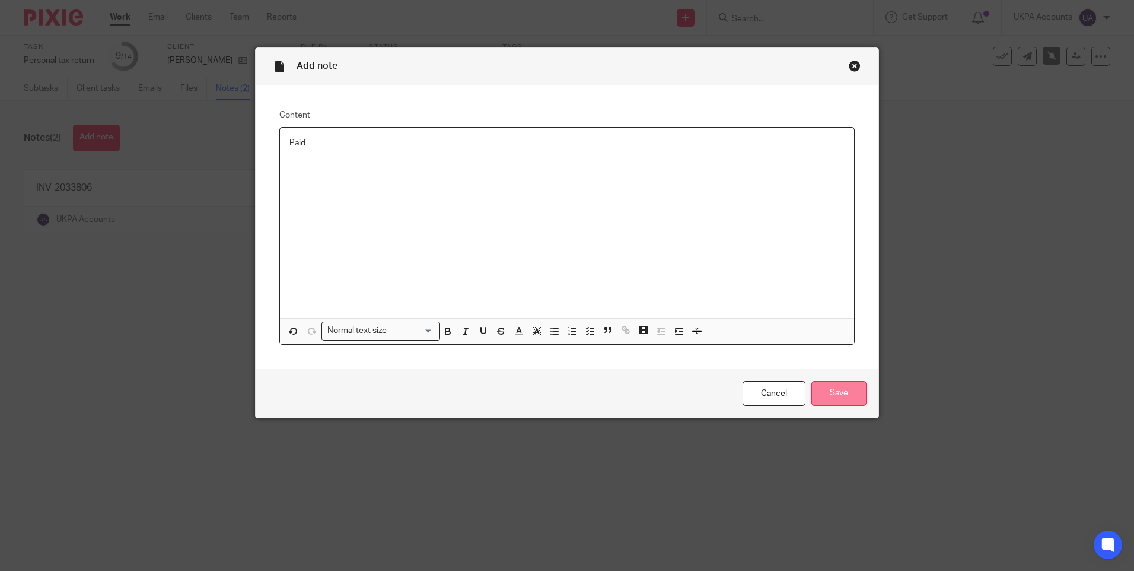
click at [834, 394] on input "Save" at bounding box center [839, 394] width 55 height 26
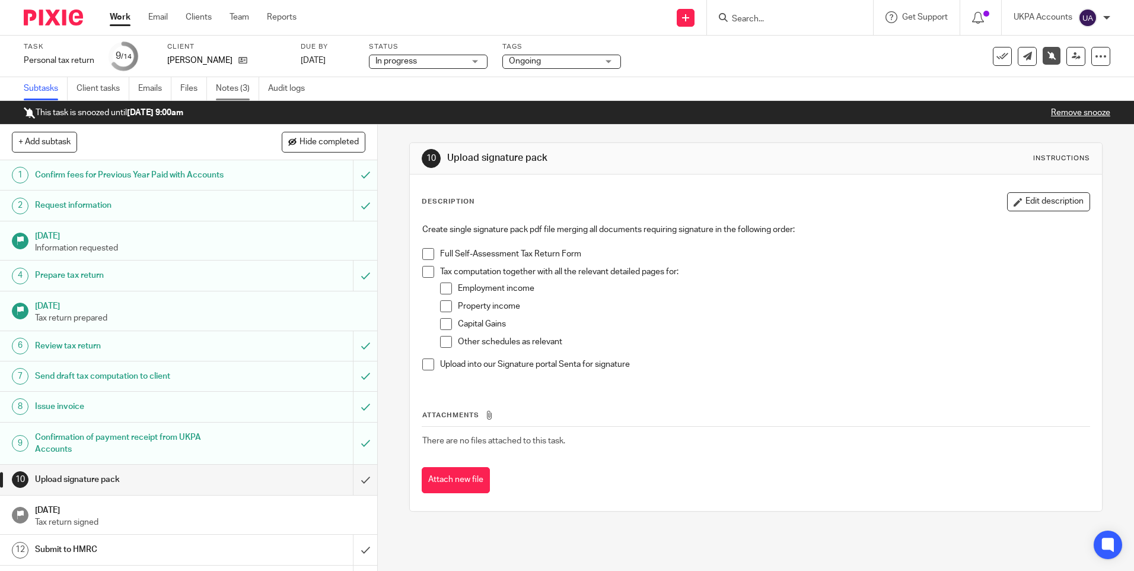
click at [223, 94] on link "Notes (3)" at bounding box center [237, 88] width 43 height 23
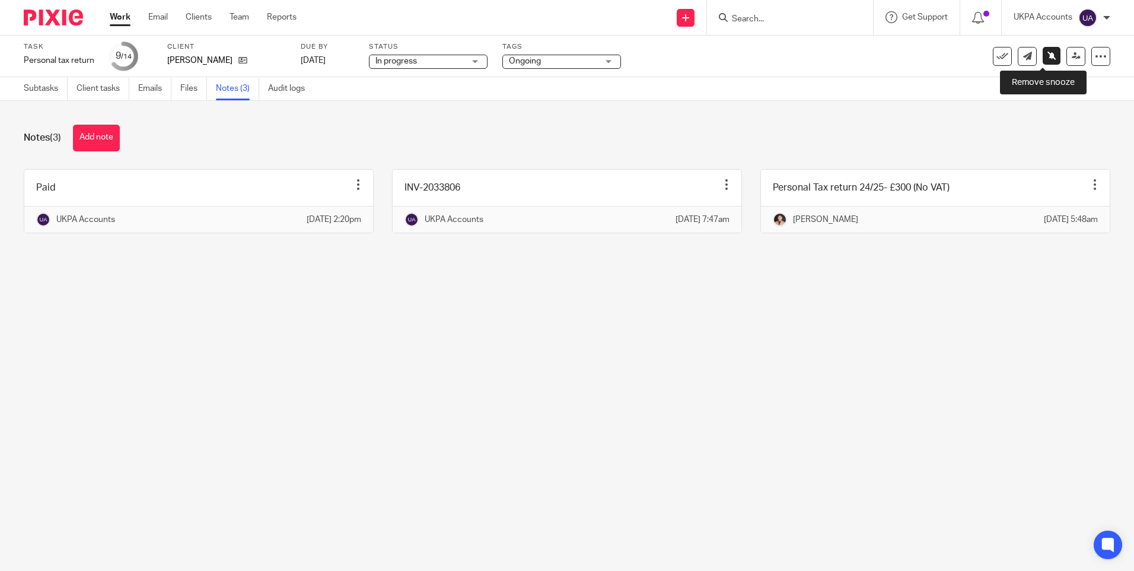
click at [1048, 54] on icon at bounding box center [1052, 55] width 9 height 9
click at [1072, 59] on icon at bounding box center [1076, 56] width 9 height 9
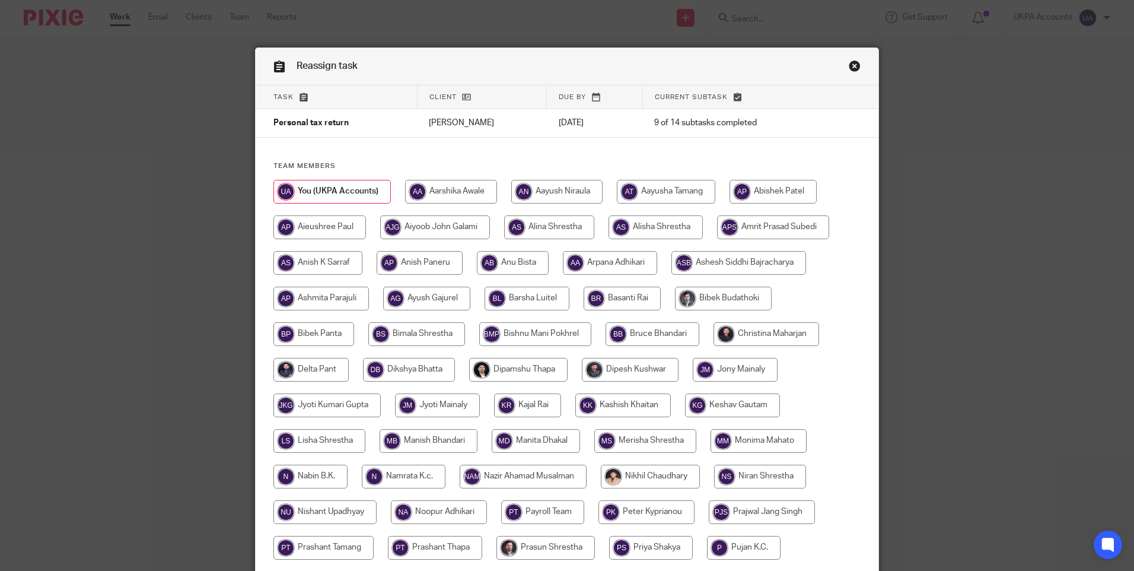
scroll to position [348, 0]
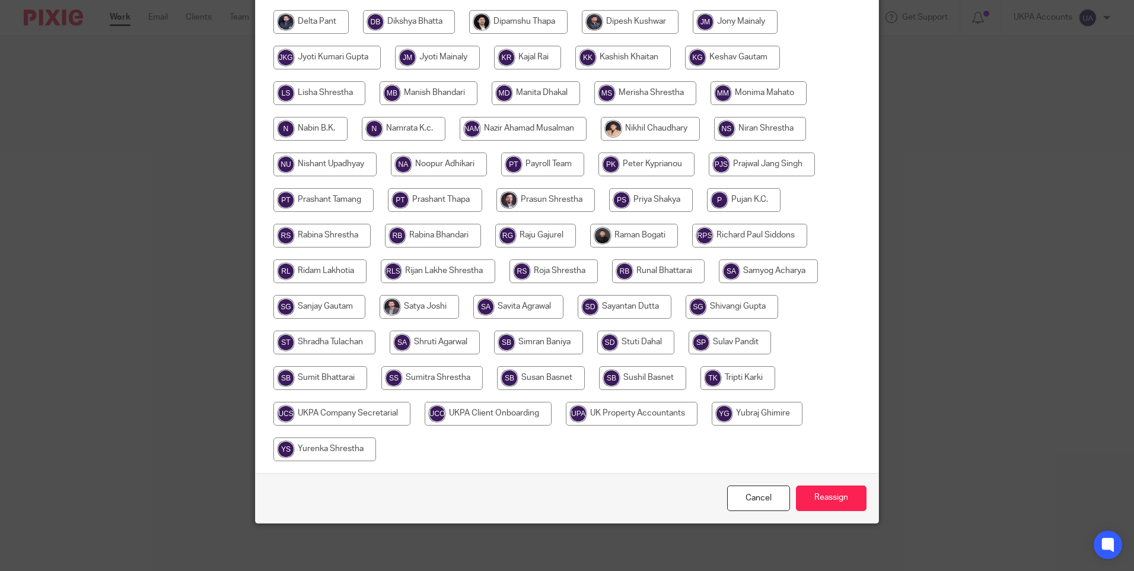
click at [659, 126] on input "radio" at bounding box center [650, 129] width 99 height 24
radio input "true"
click at [834, 492] on input "Reassign" at bounding box center [831, 498] width 71 height 26
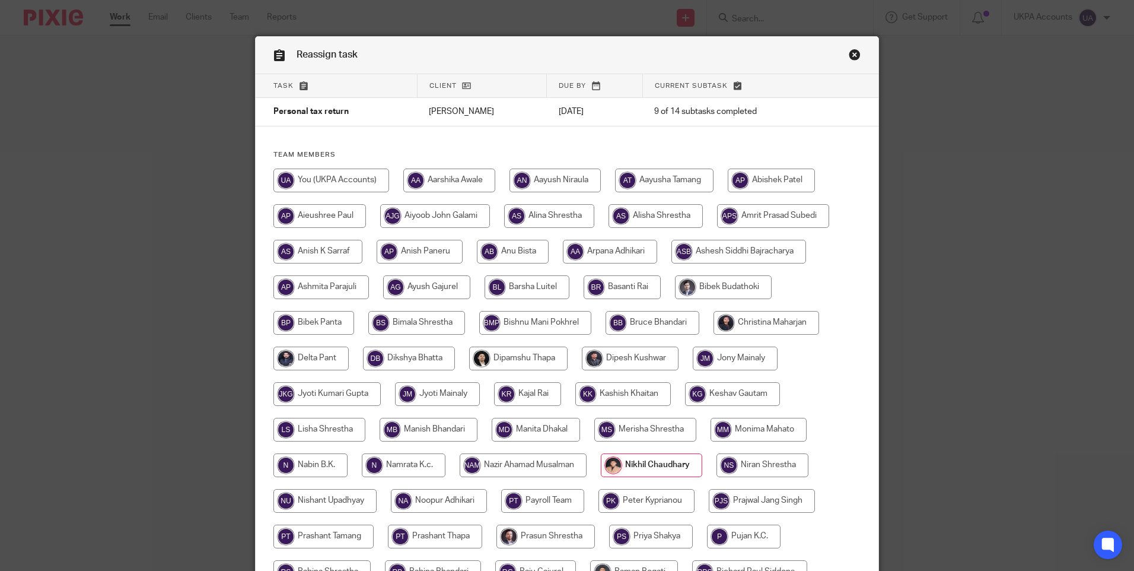
scroll to position [0, 0]
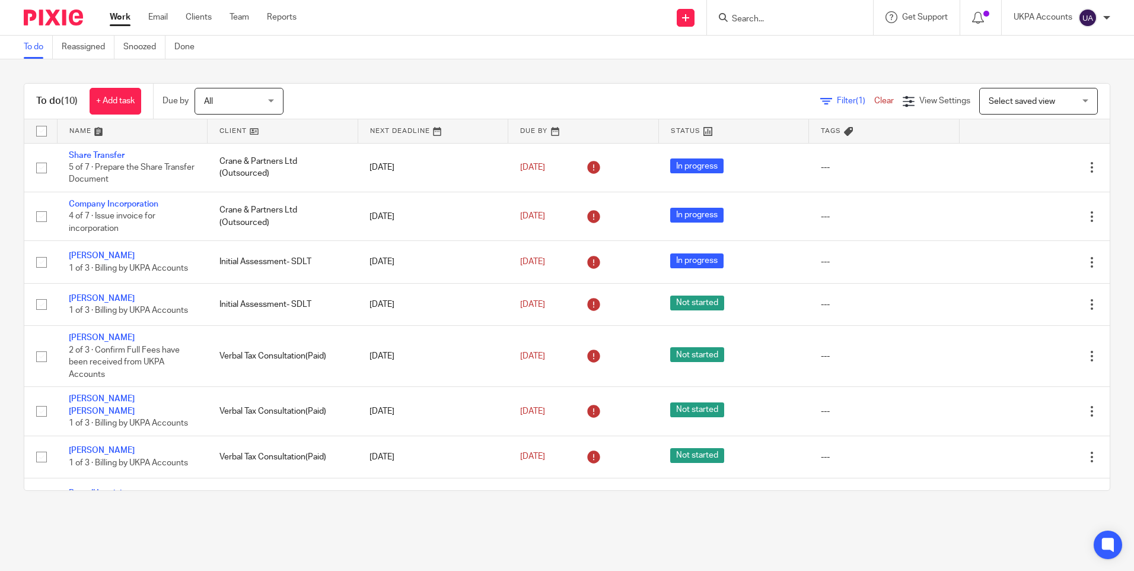
click at [126, 18] on link "Work" at bounding box center [120, 17] width 21 height 12
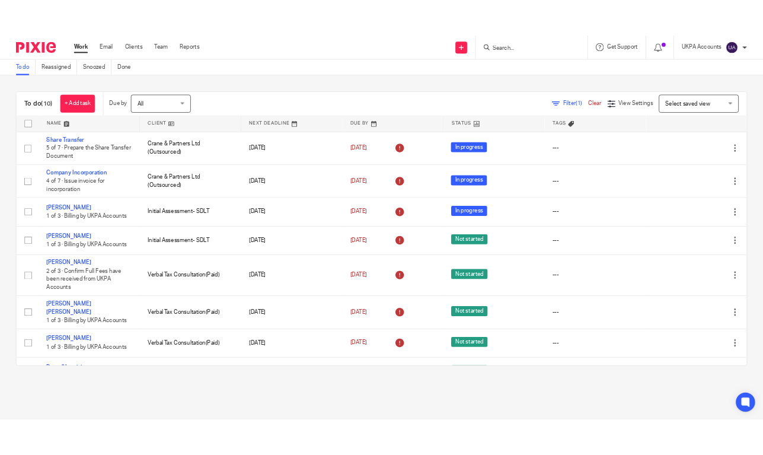
scroll to position [108, 0]
